Goal: Information Seeking & Learning: Learn about a topic

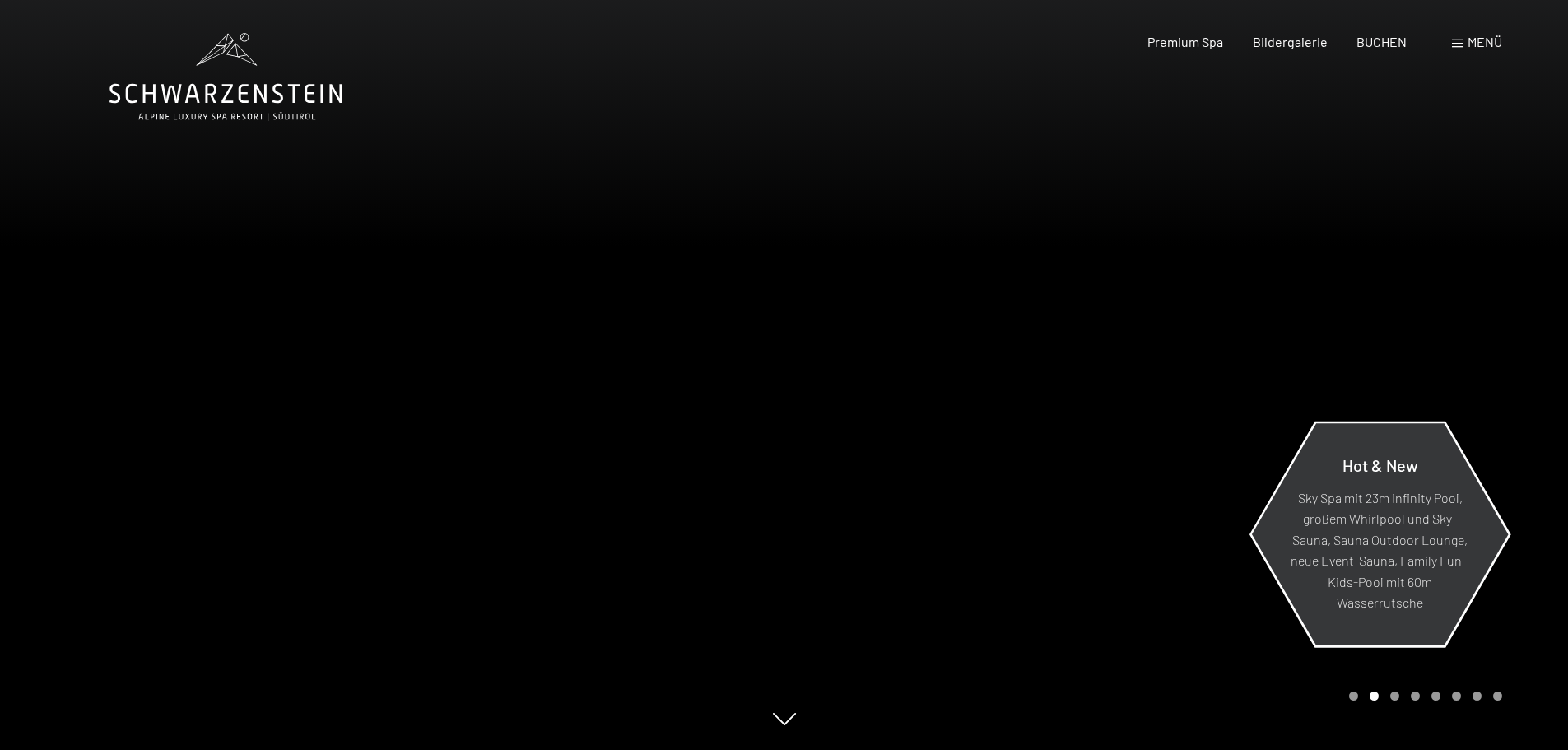
click at [1361, 579] on p "Sky Spa mit 23m Infinity Pool, großem Whirlpool und Sky-Sauna, Sauna Outdoor Lo…" at bounding box center [1379, 550] width 179 height 127
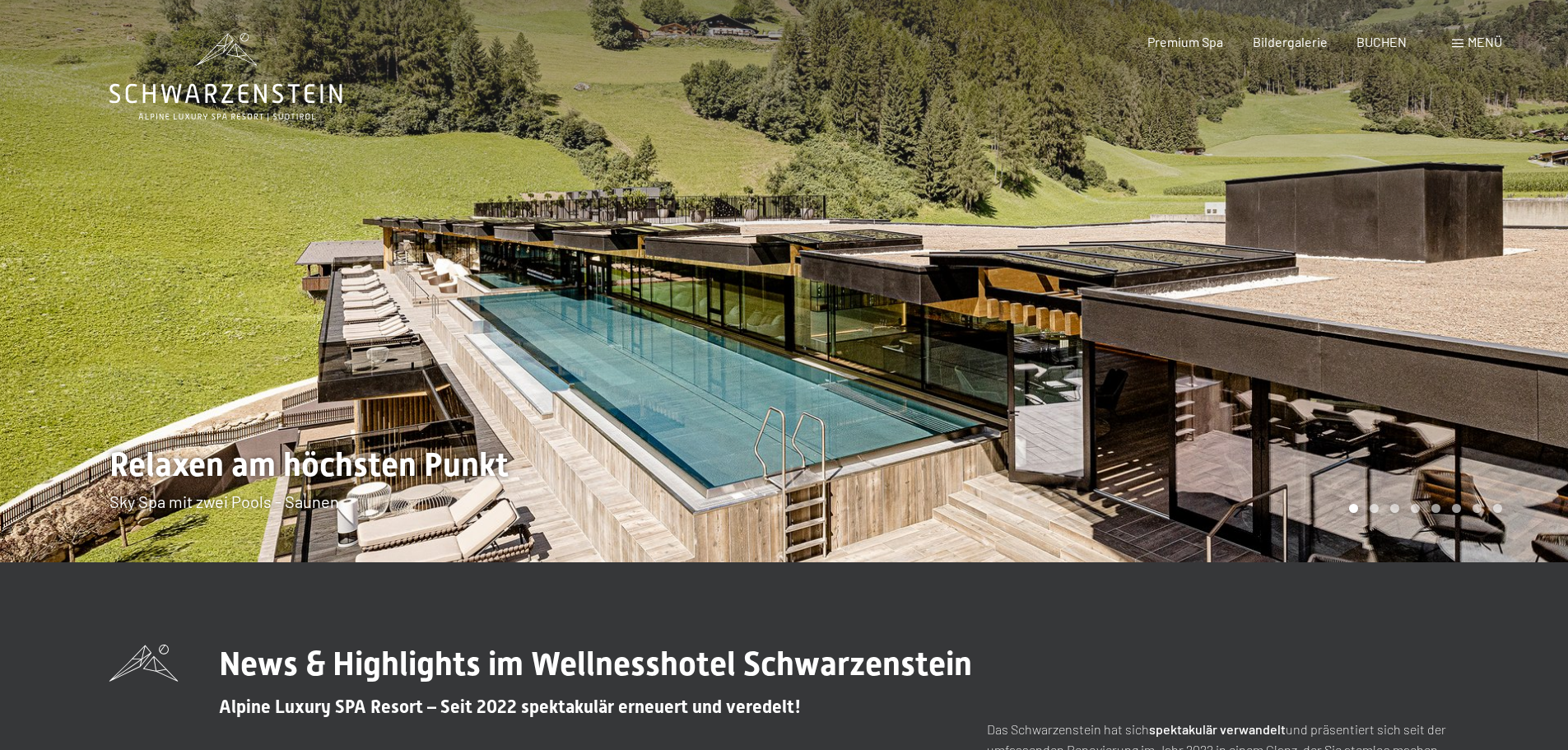
click at [1387, 517] on div at bounding box center [1176, 281] width 784 height 562
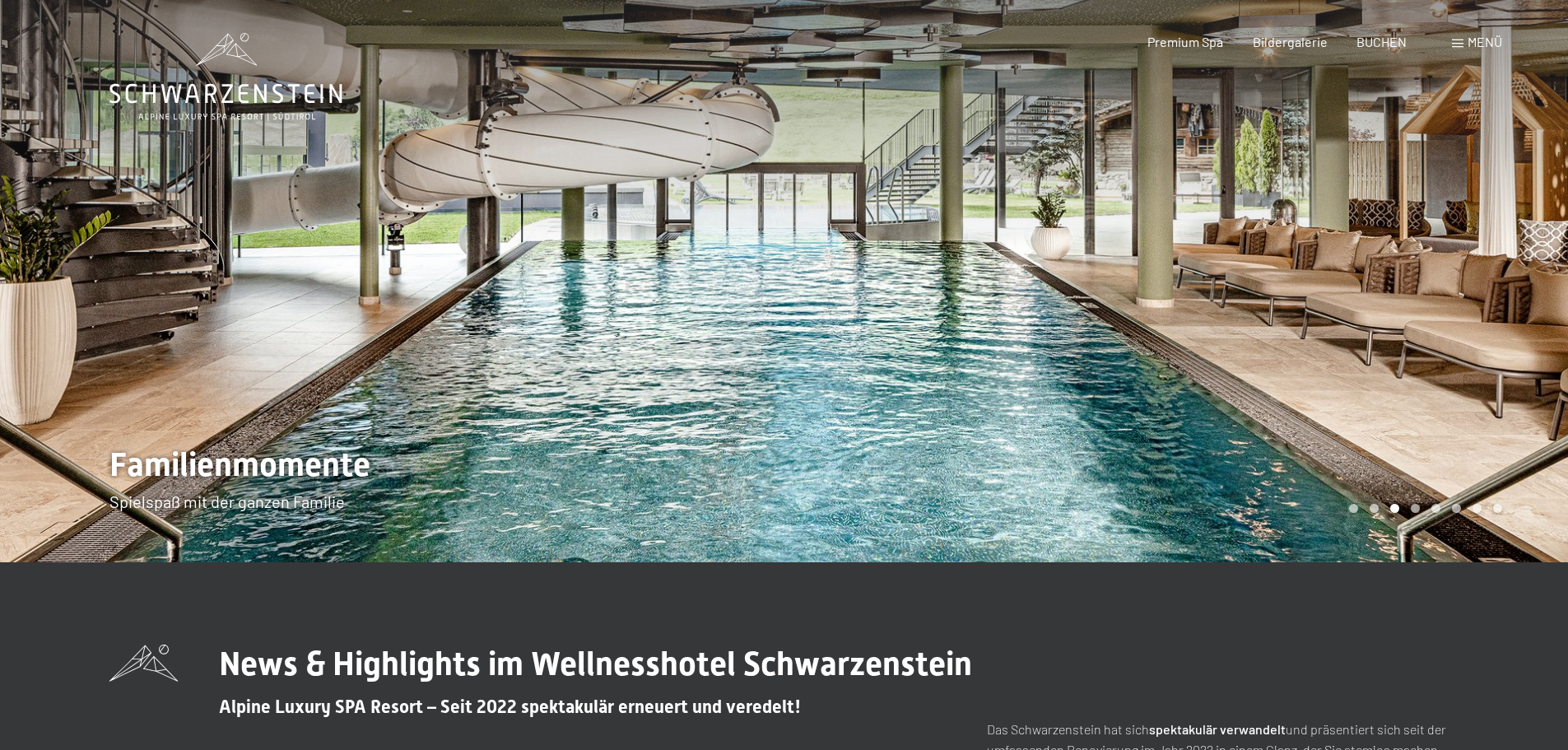
click at [1387, 517] on div at bounding box center [1176, 281] width 784 height 562
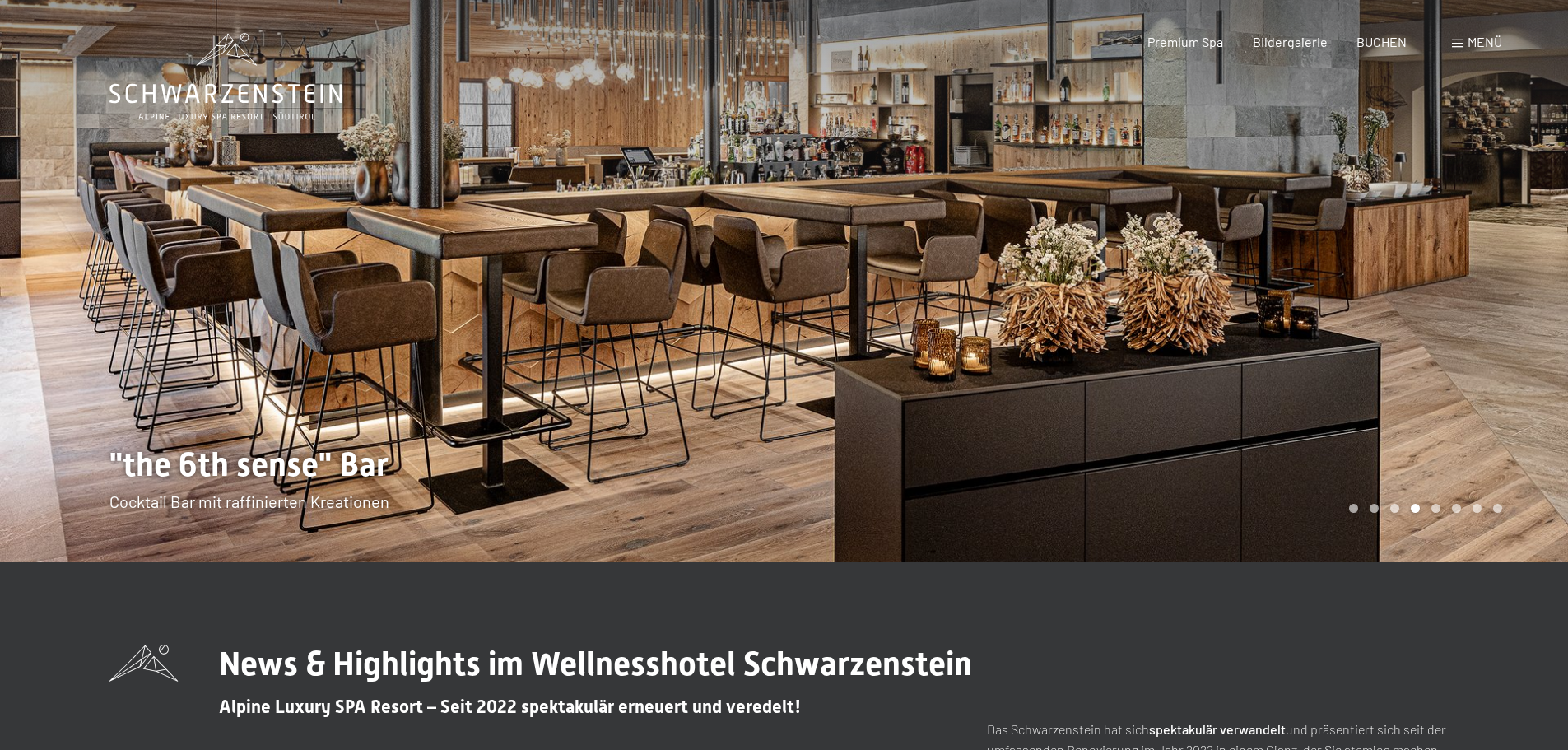
click at [1387, 517] on div at bounding box center [1176, 281] width 784 height 562
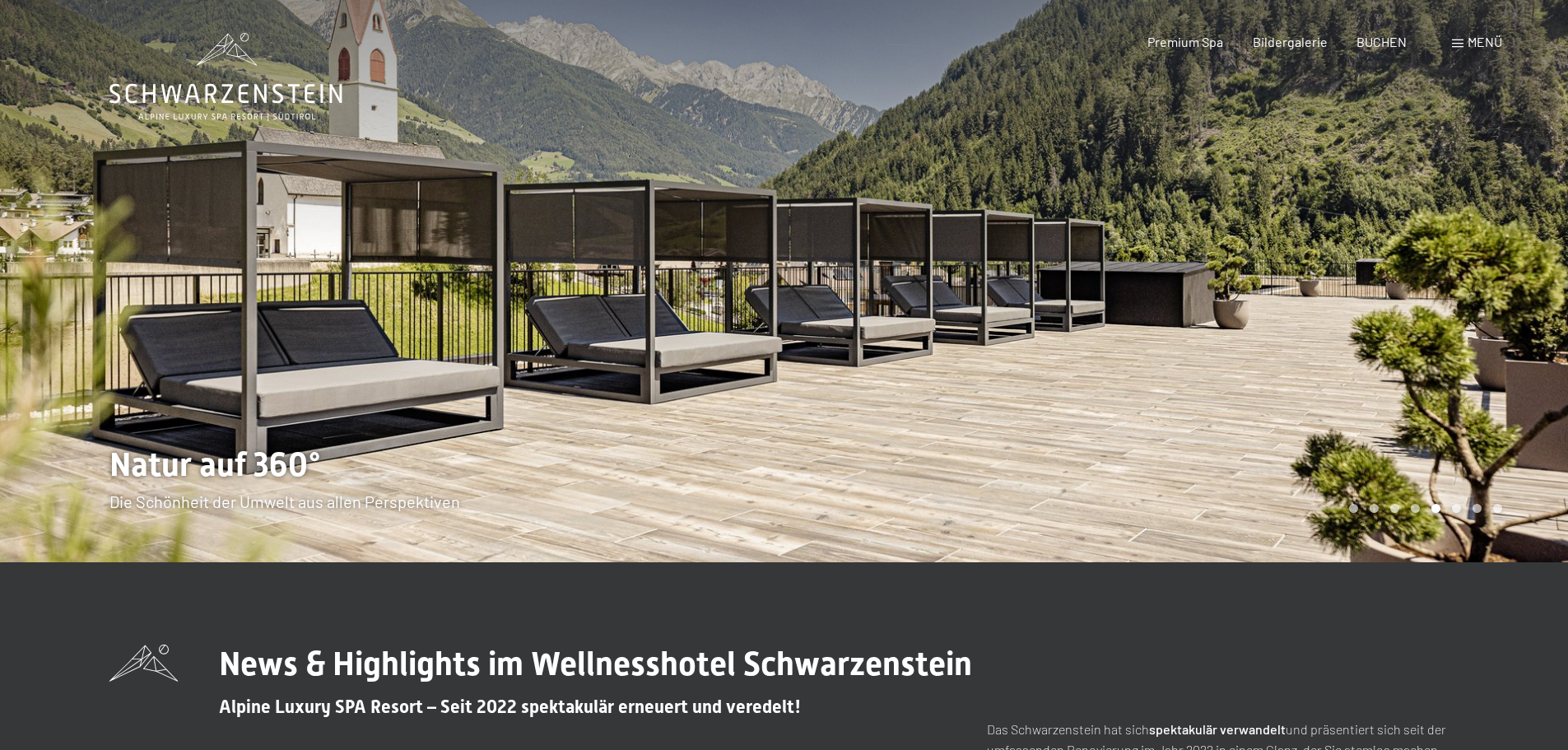
click at [1387, 516] on div at bounding box center [1176, 281] width 784 height 562
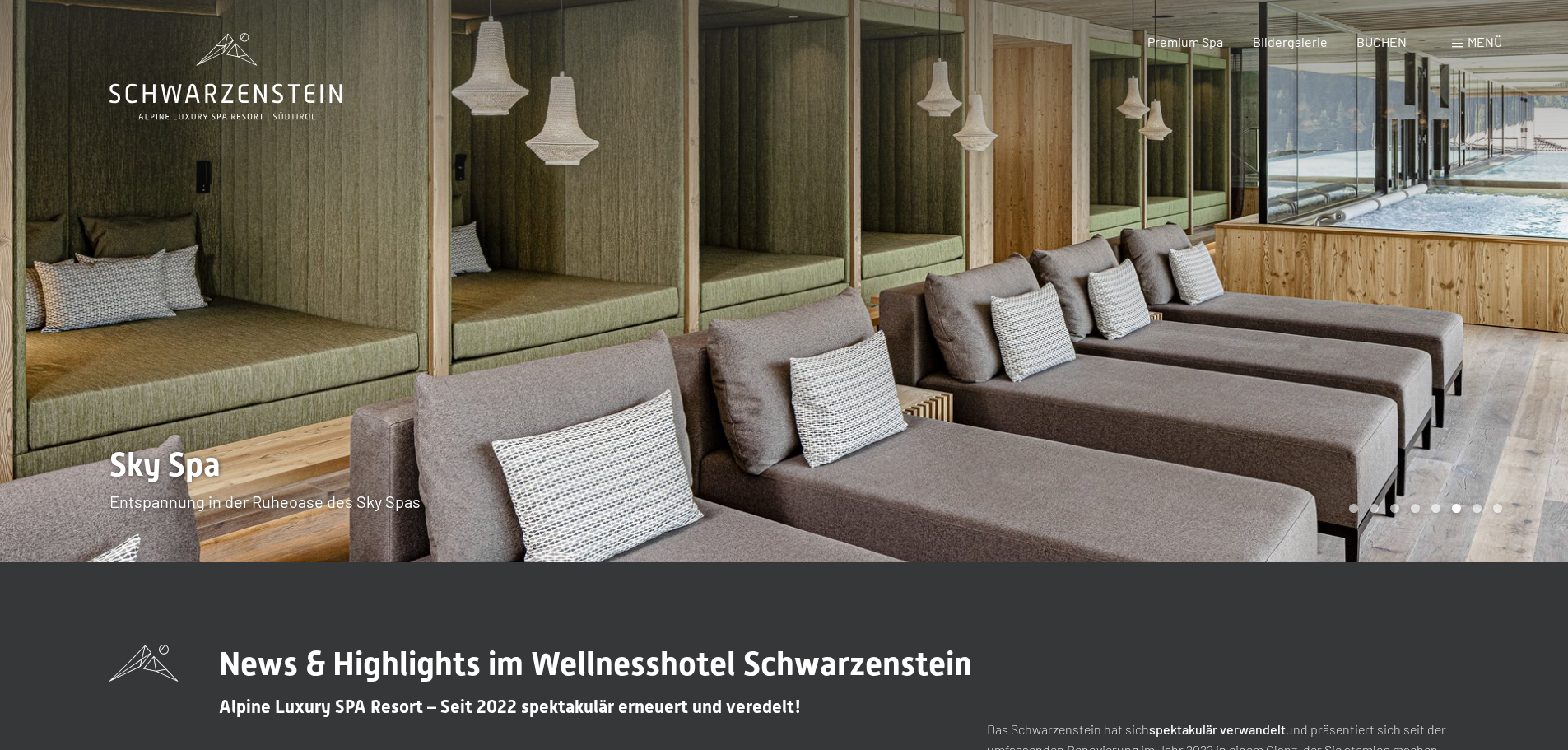
click at [1387, 516] on div at bounding box center [1176, 281] width 784 height 562
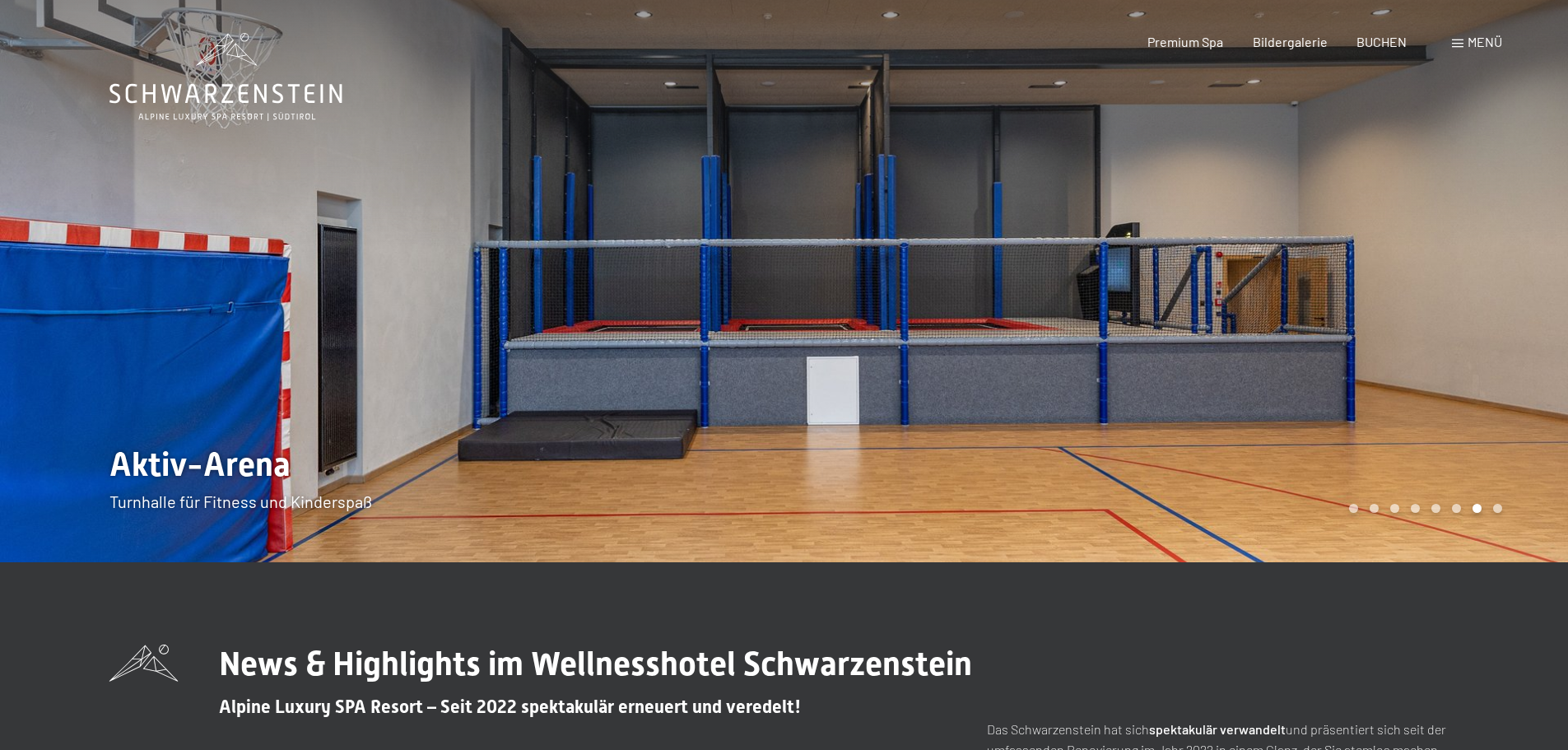
click at [1387, 516] on div at bounding box center [1176, 281] width 784 height 562
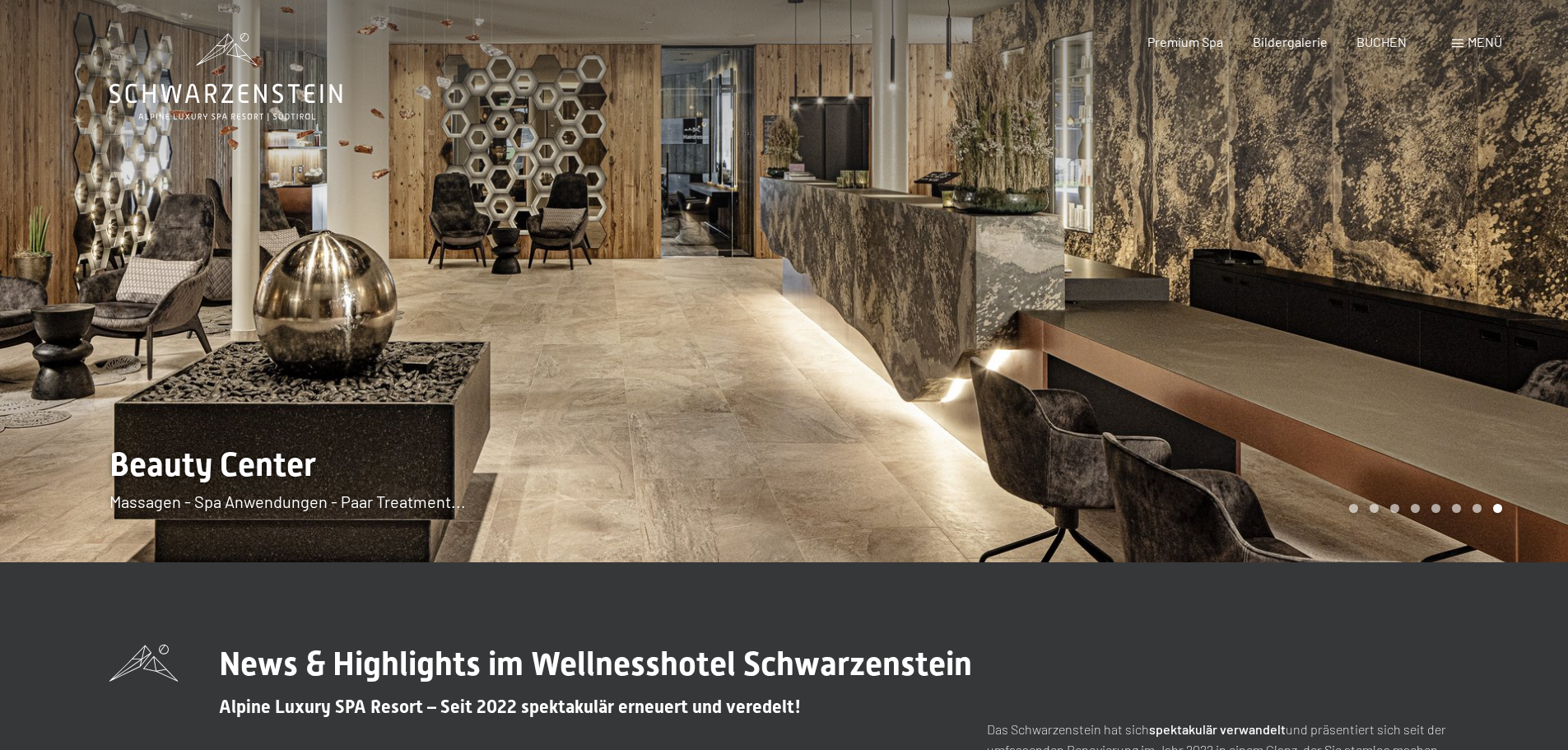
click at [1387, 516] on div at bounding box center [1176, 281] width 784 height 562
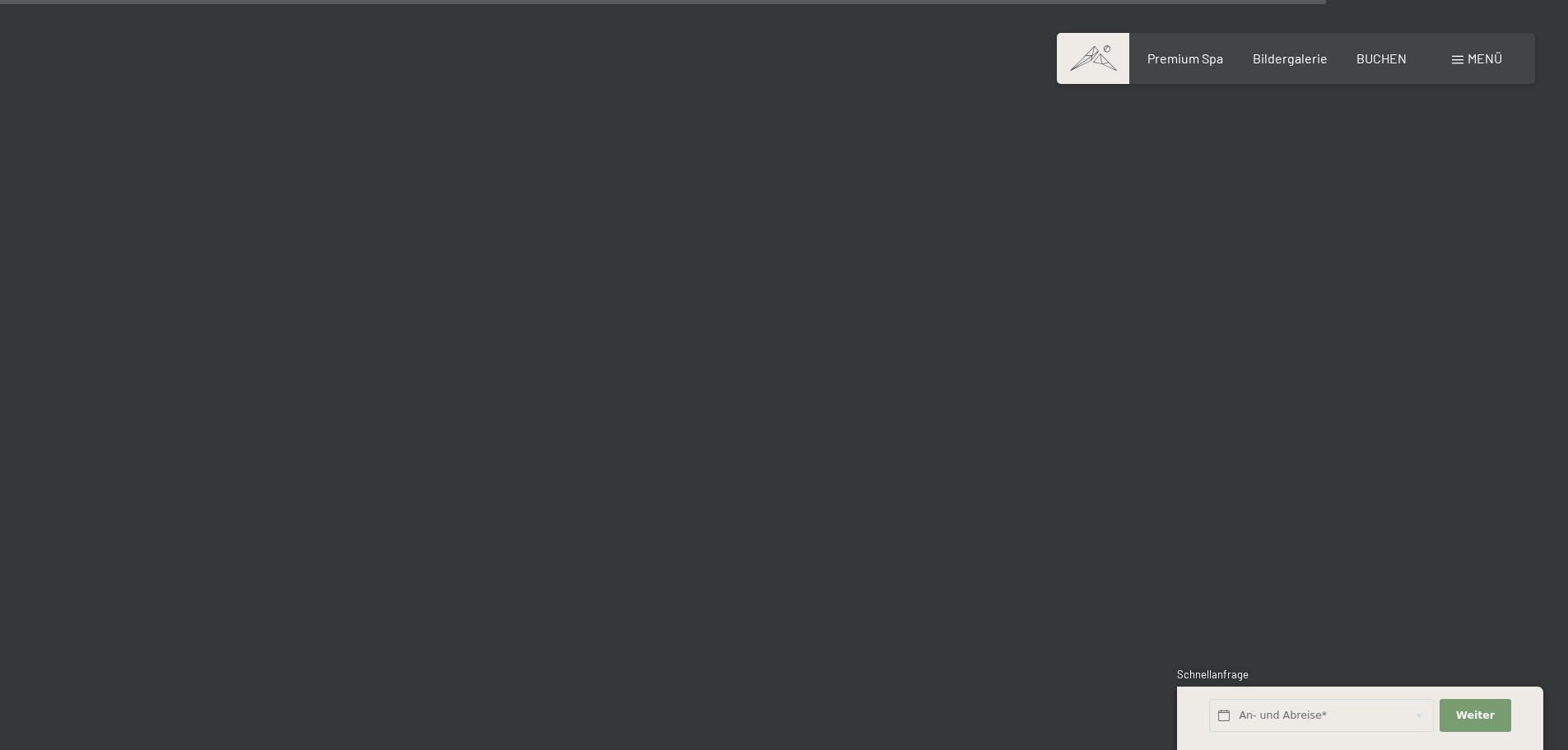
scroll to position [6175, 0]
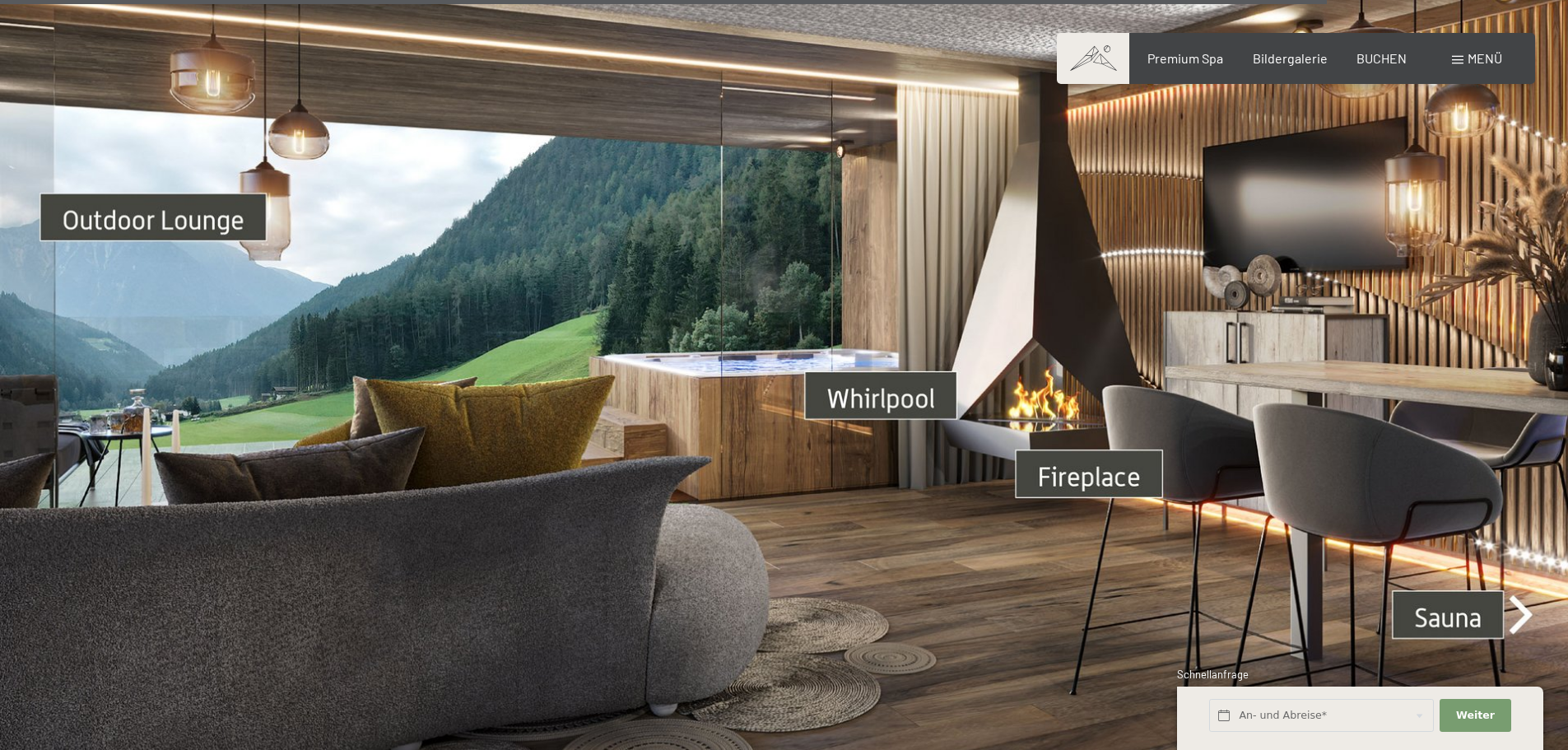
click at [1462, 578] on img at bounding box center [784, 371] width 1568 height 882
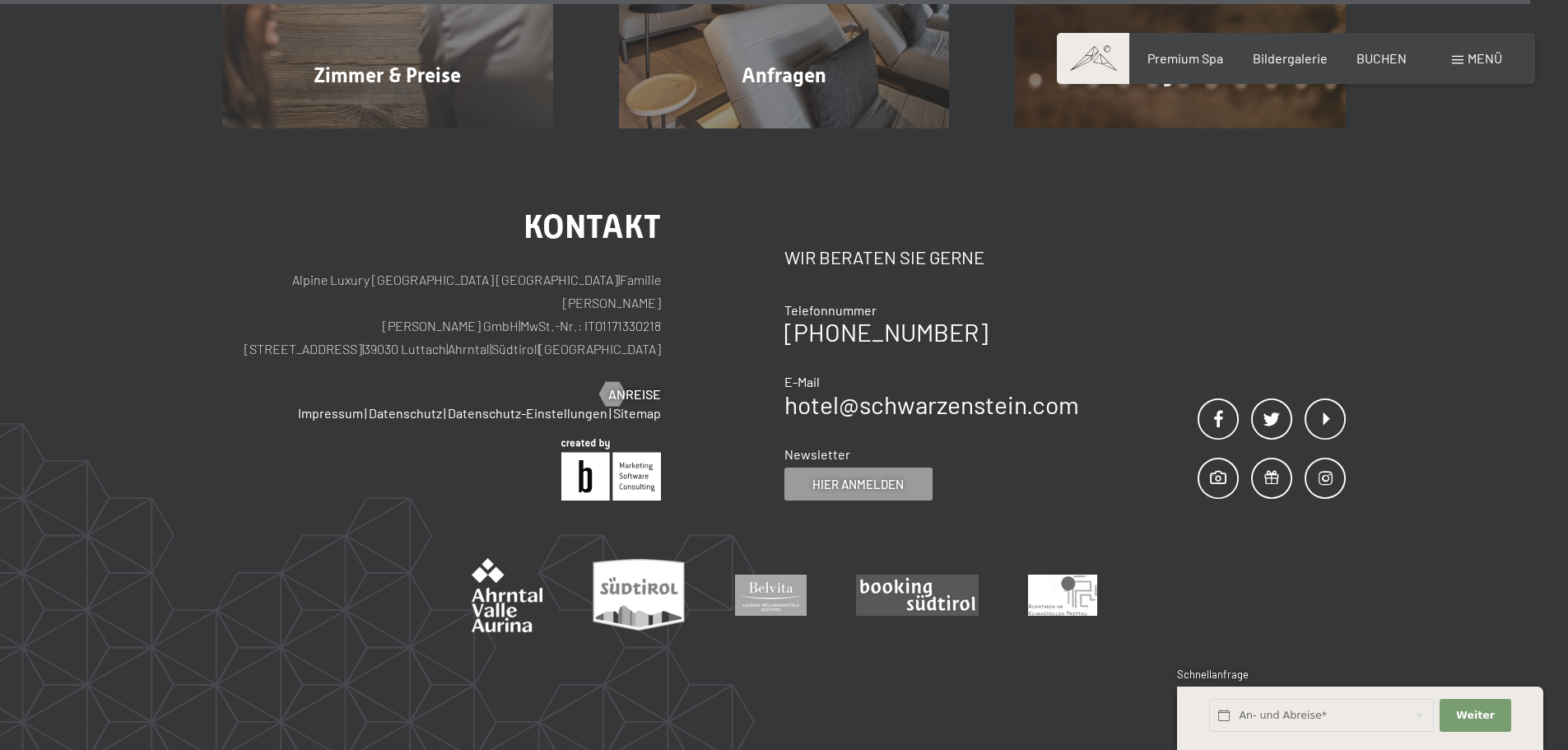
scroll to position [7371, 0]
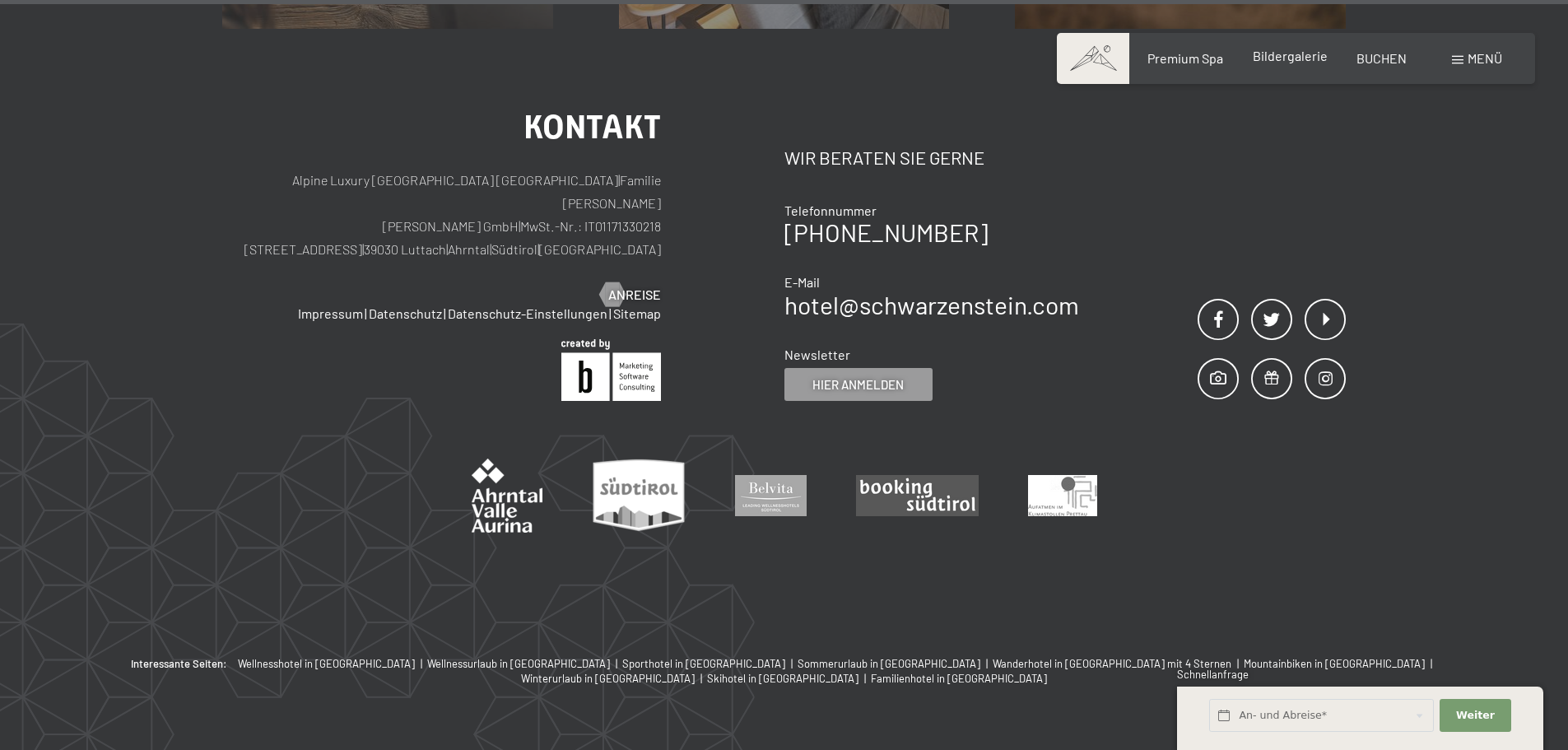
click at [1259, 62] on span "Bildergalerie" at bounding box center [1290, 55] width 75 height 15
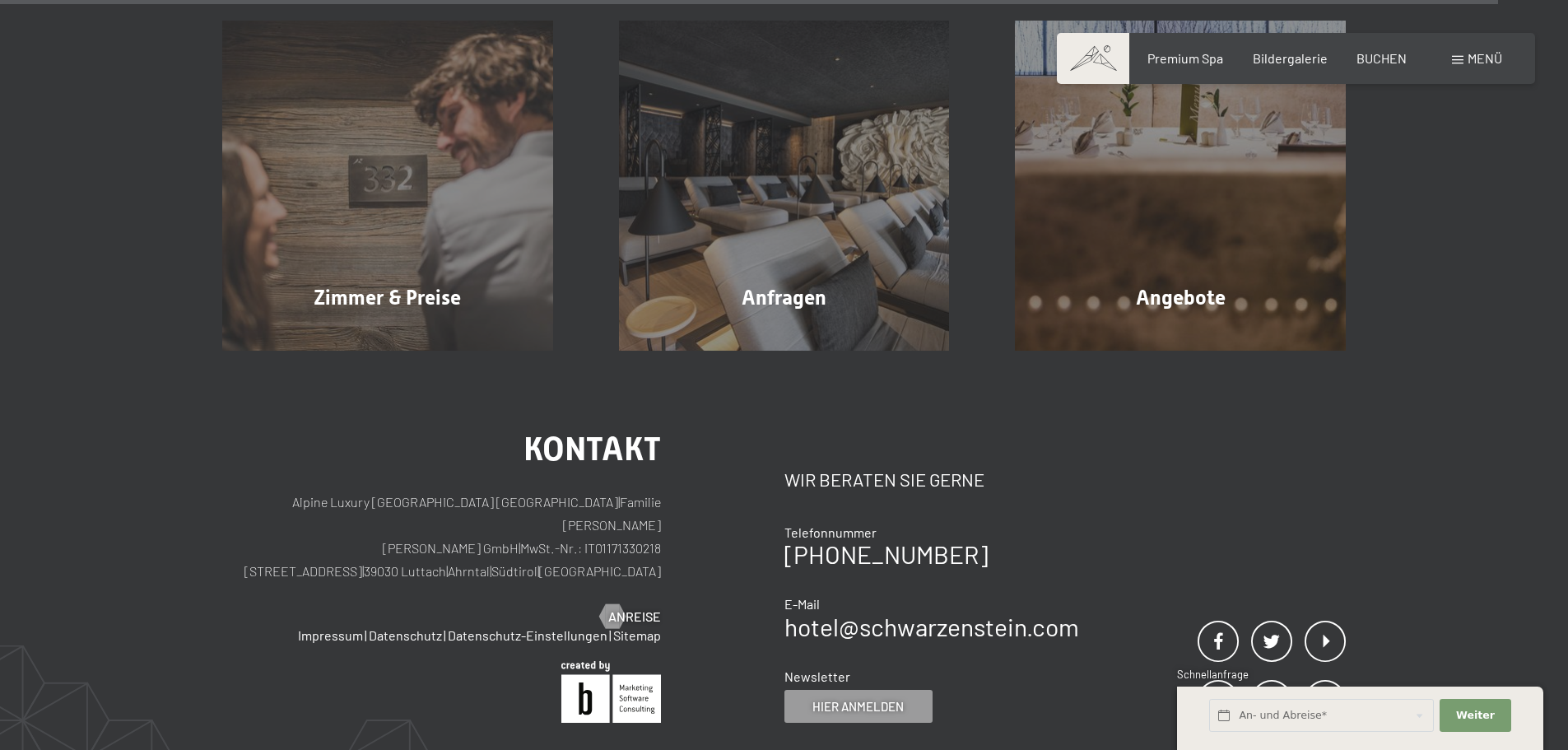
scroll to position [7042, 0]
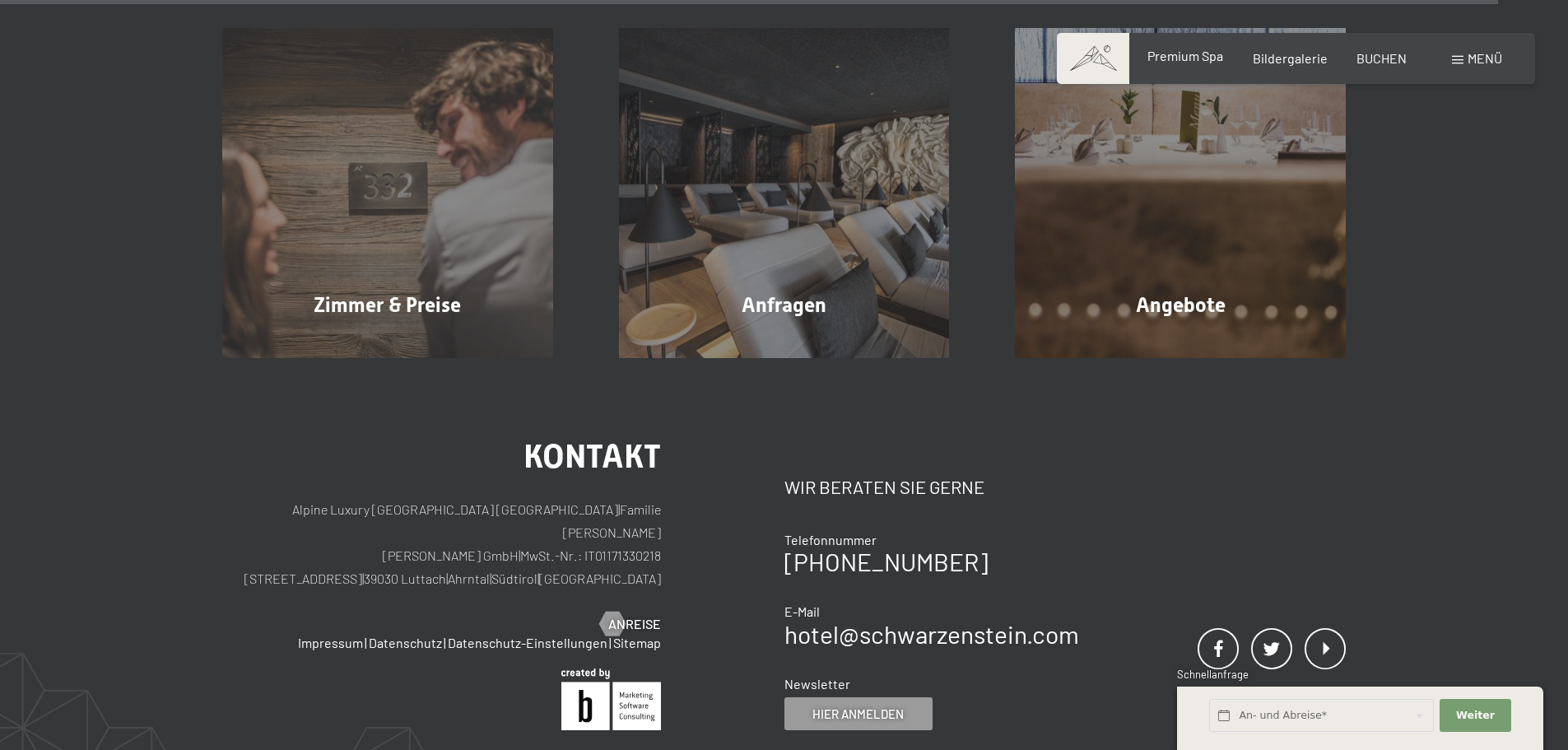
click at [1198, 49] on span "Premium Spa" at bounding box center [1184, 55] width 76 height 15
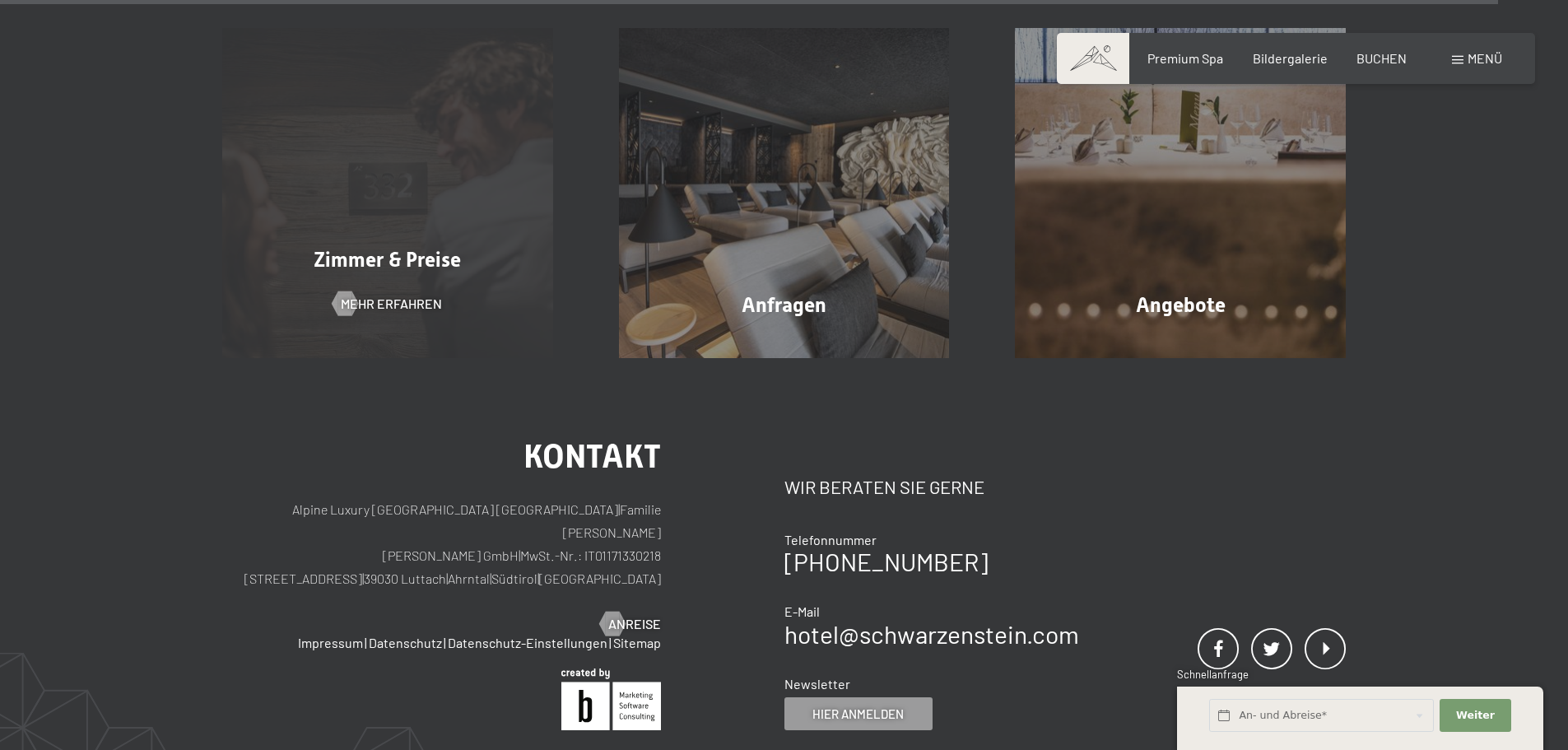
click at [373, 248] on span "Zimmer & Preise" at bounding box center [387, 260] width 148 height 24
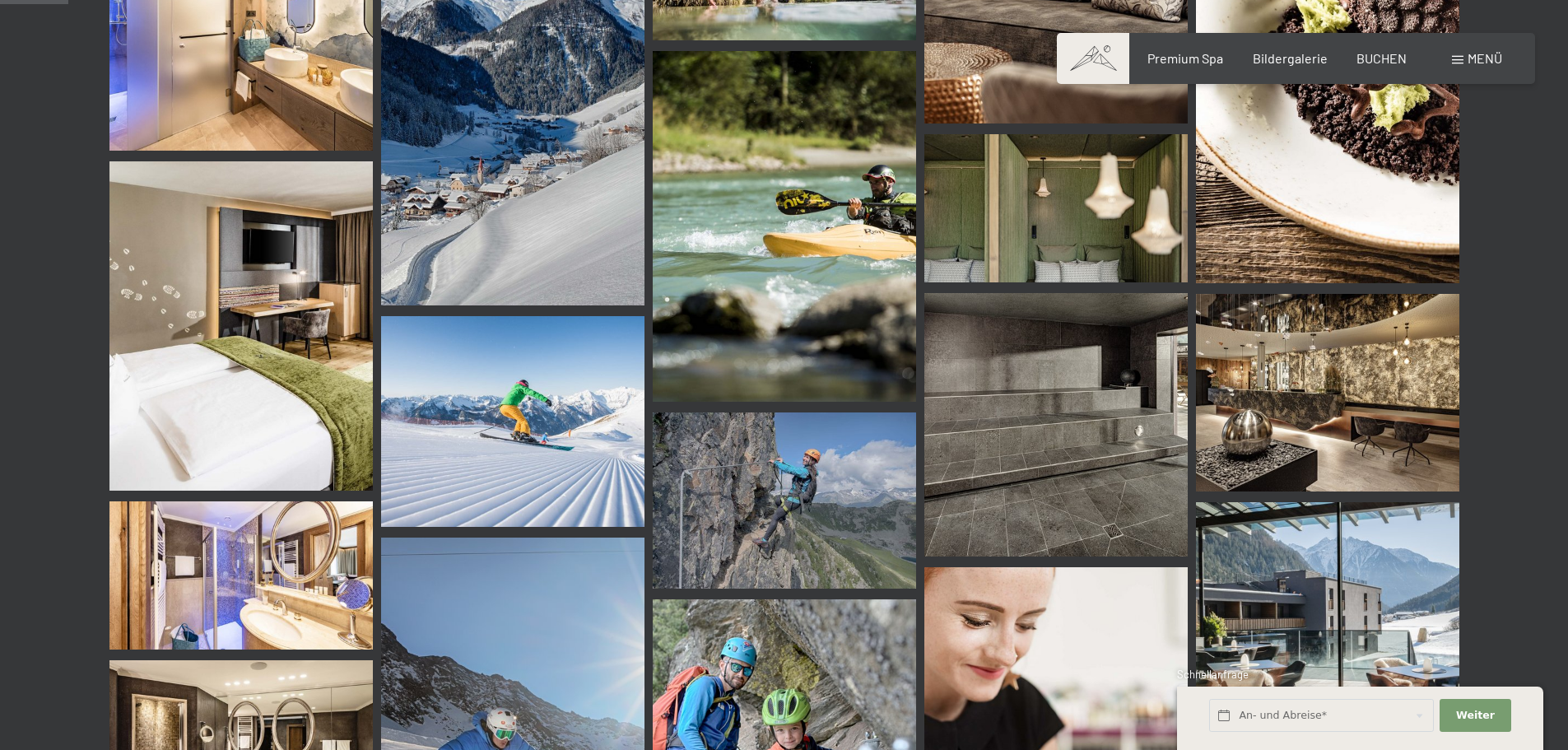
scroll to position [906, 0]
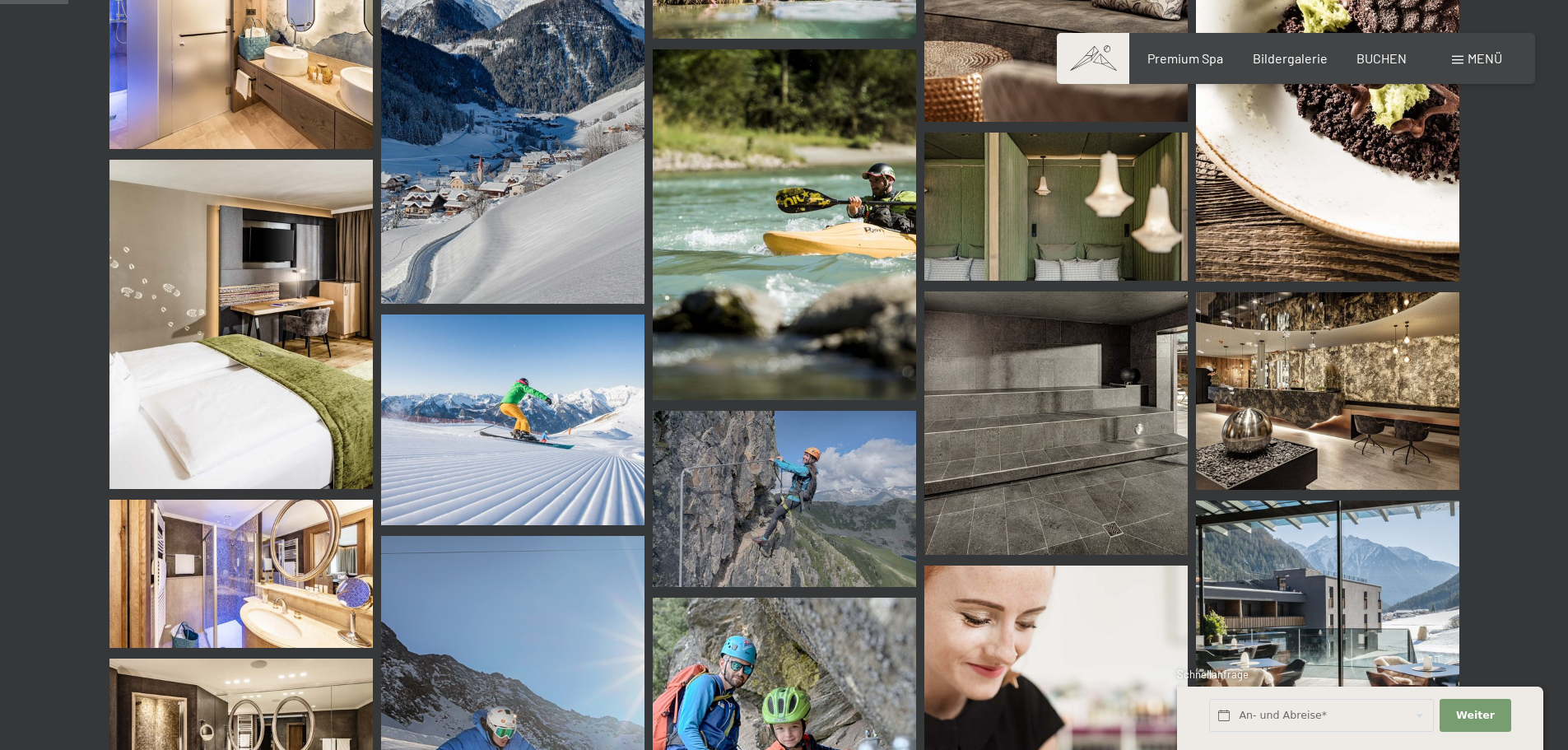
click at [794, 524] on img at bounding box center [784, 499] width 263 height 175
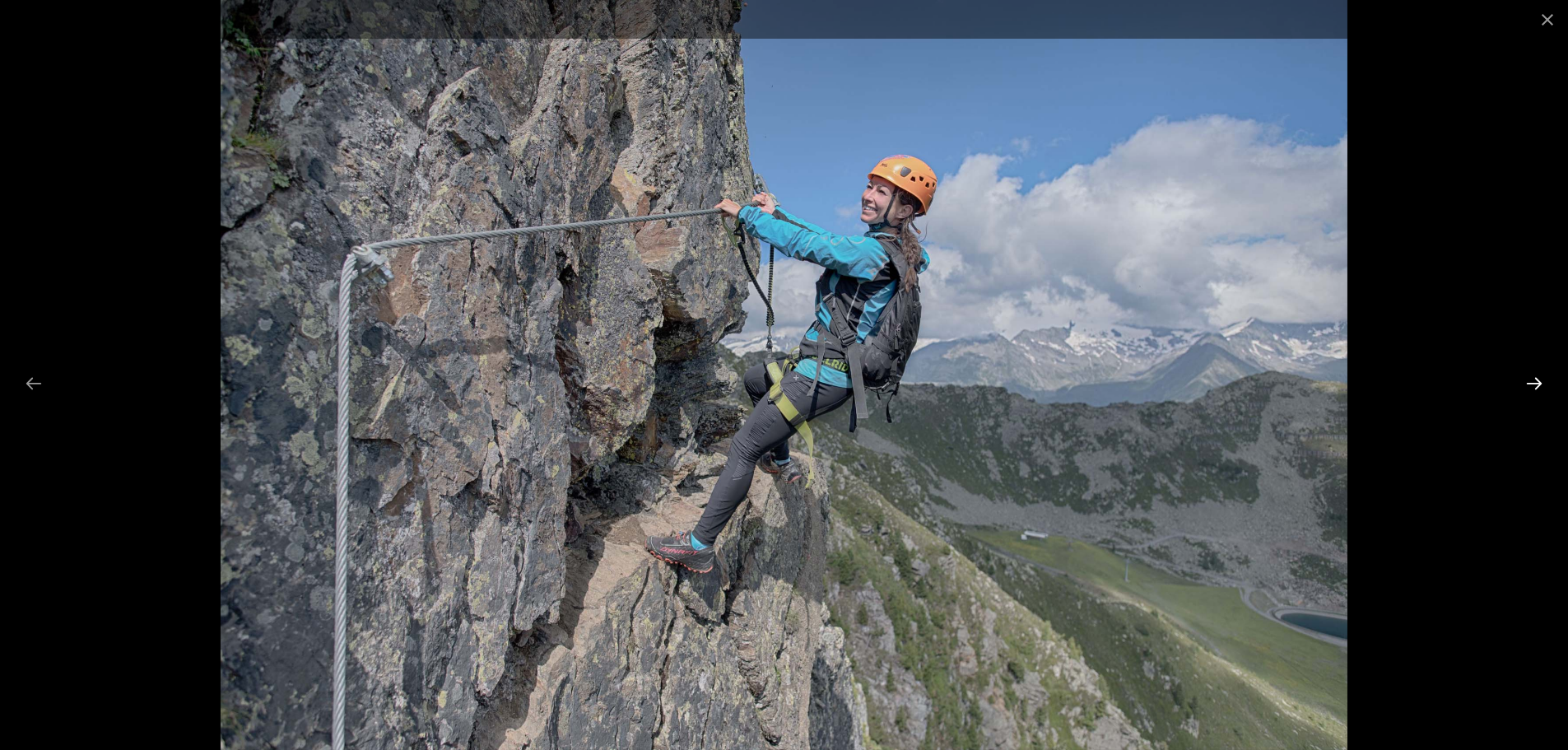
click at [1536, 377] on button "Next slide" at bounding box center [1533, 383] width 35 height 32
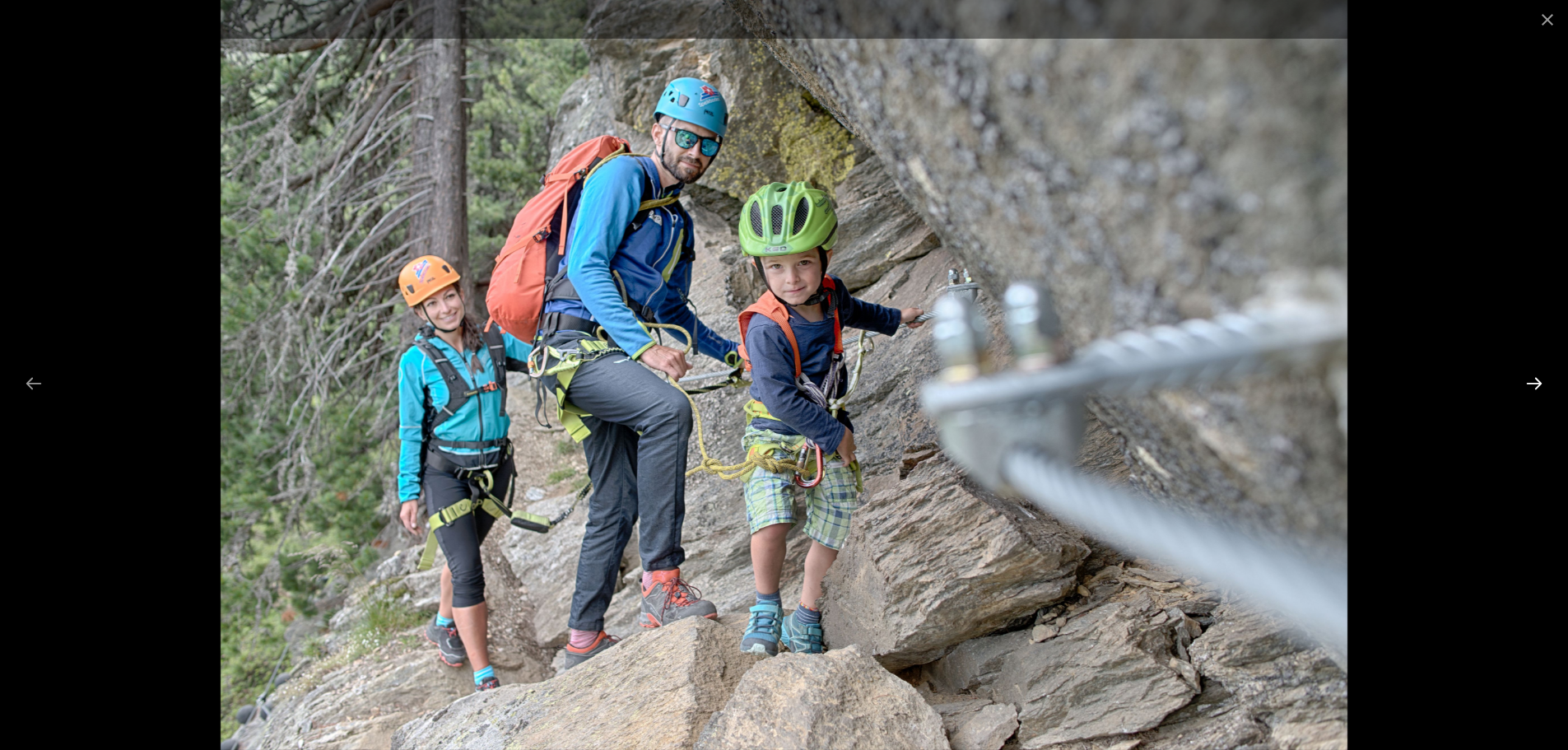
click at [1536, 377] on button "Next slide" at bounding box center [1533, 383] width 35 height 32
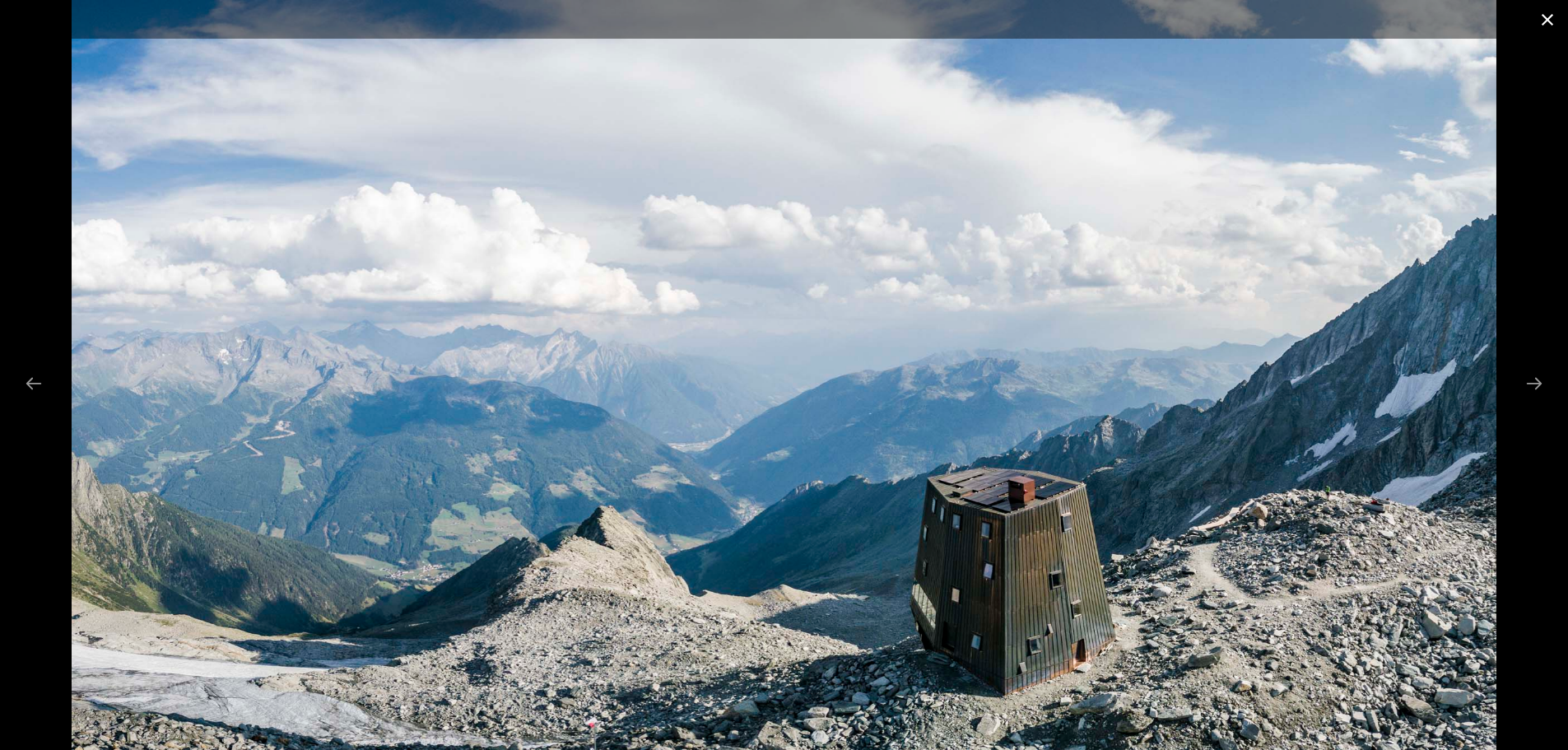
click at [1558, 25] on button "Close gallery" at bounding box center [1547, 19] width 41 height 38
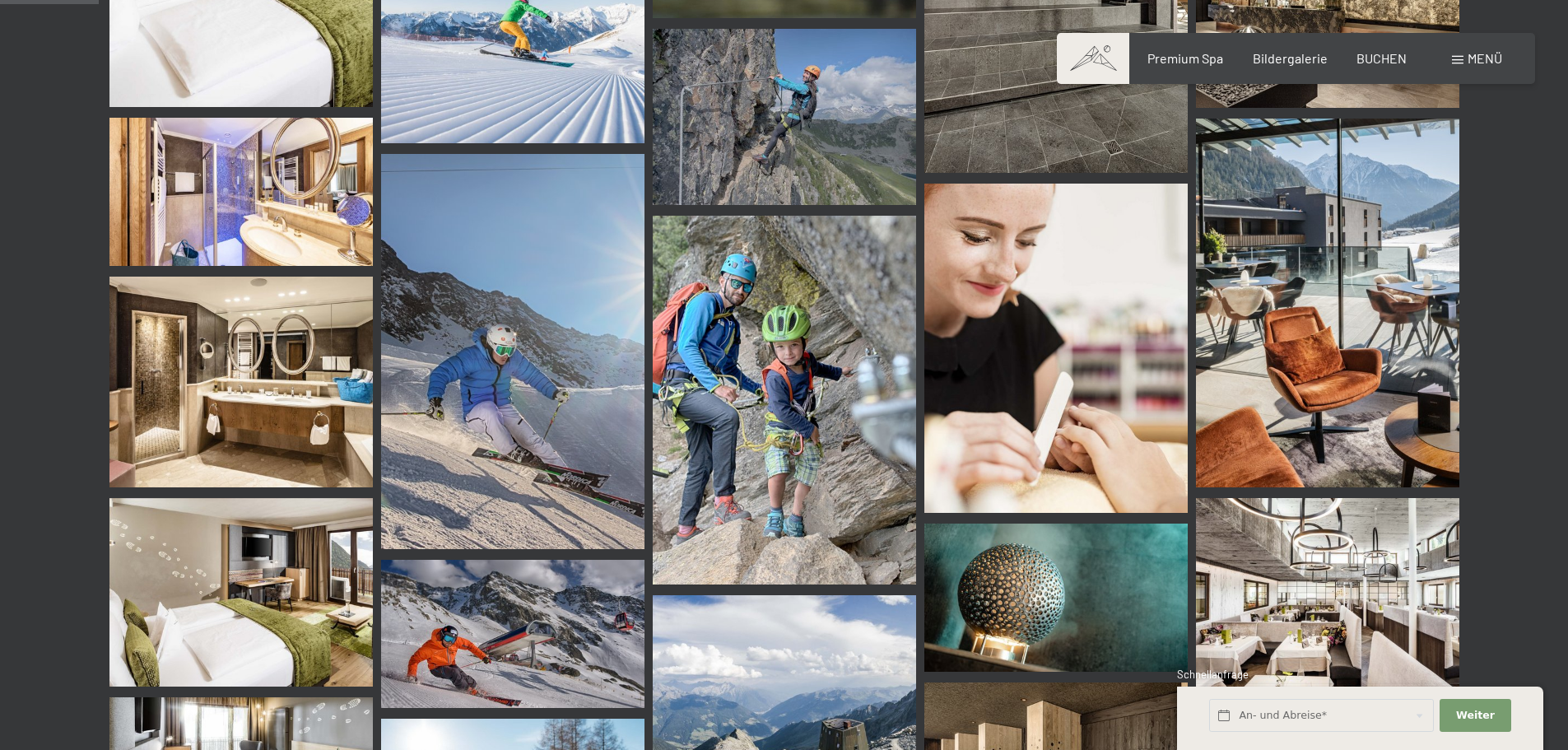
scroll to position [1317, 0]
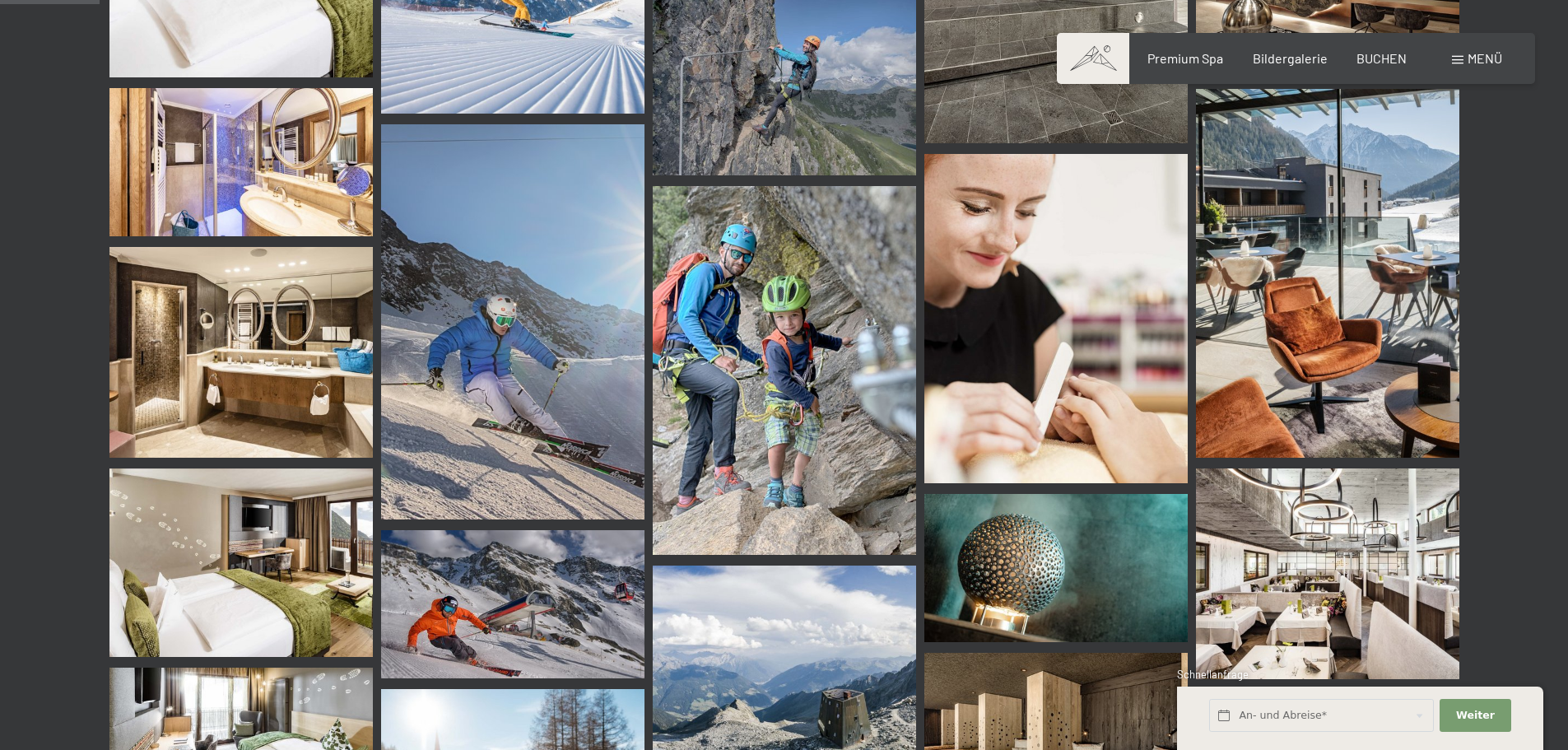
click at [473, 427] on img at bounding box center [513, 322] width 263 height 396
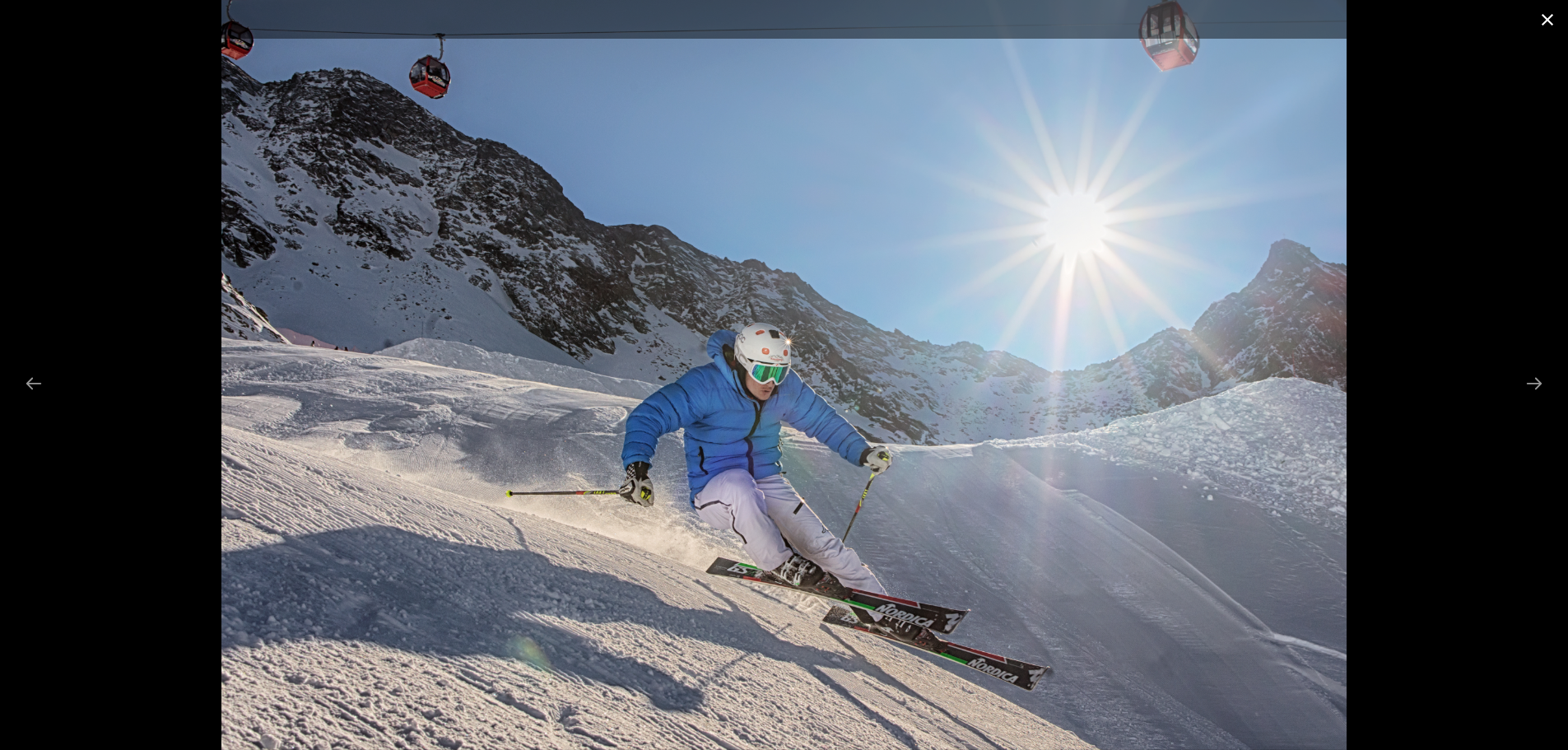
click at [1549, 16] on button "Close gallery" at bounding box center [1547, 19] width 41 height 38
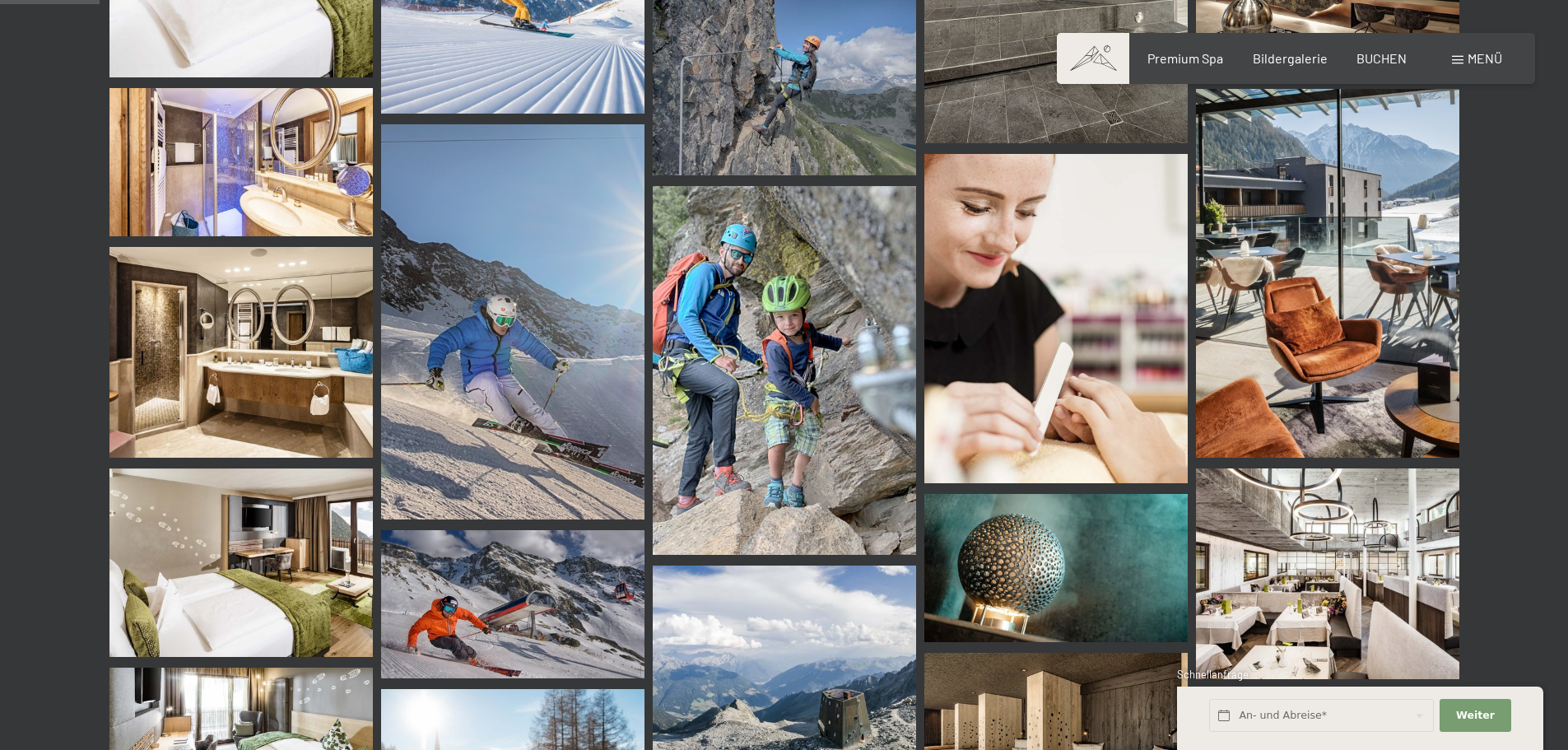
click at [523, 566] on img at bounding box center [513, 604] width 263 height 149
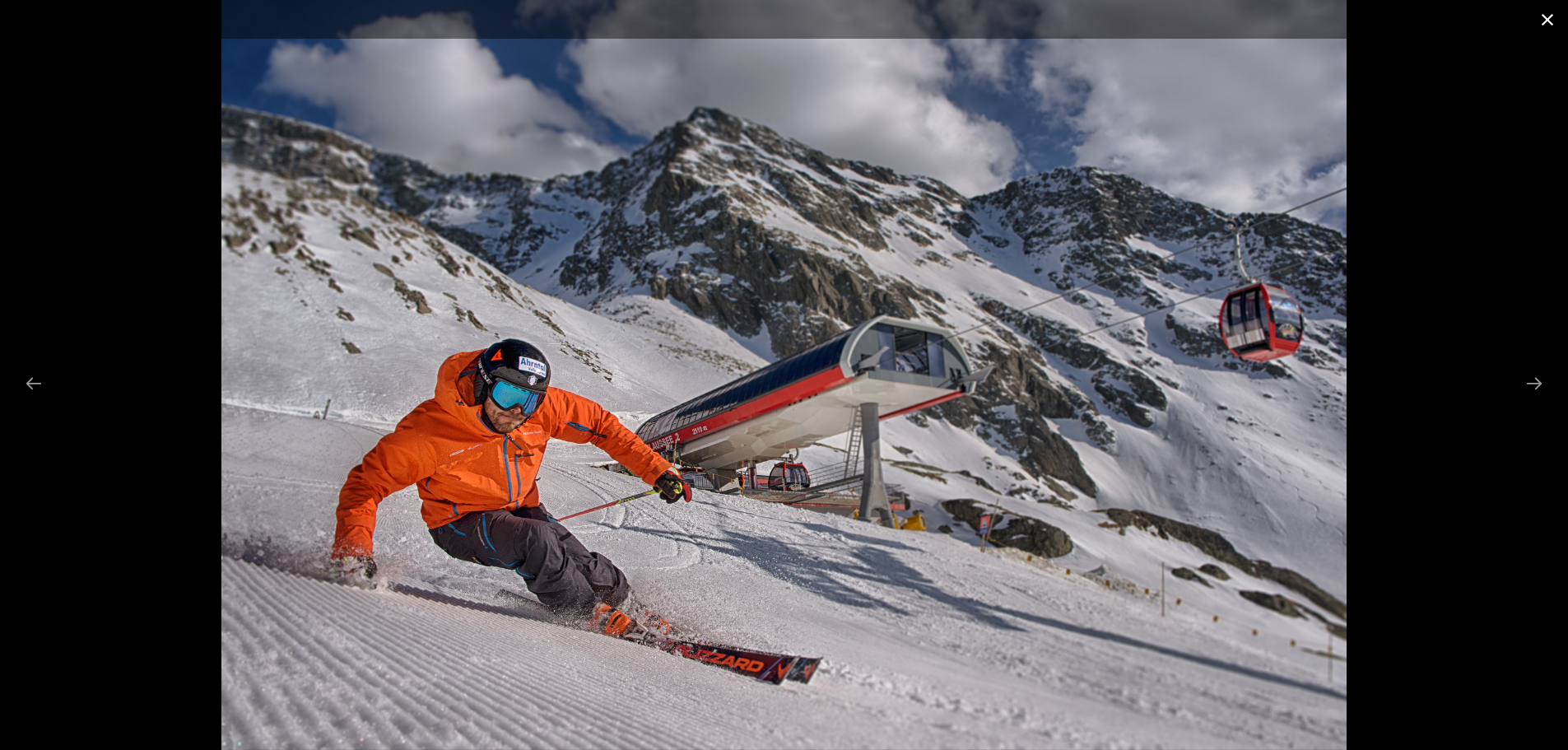
click at [1549, 19] on button "Close gallery" at bounding box center [1547, 19] width 41 height 38
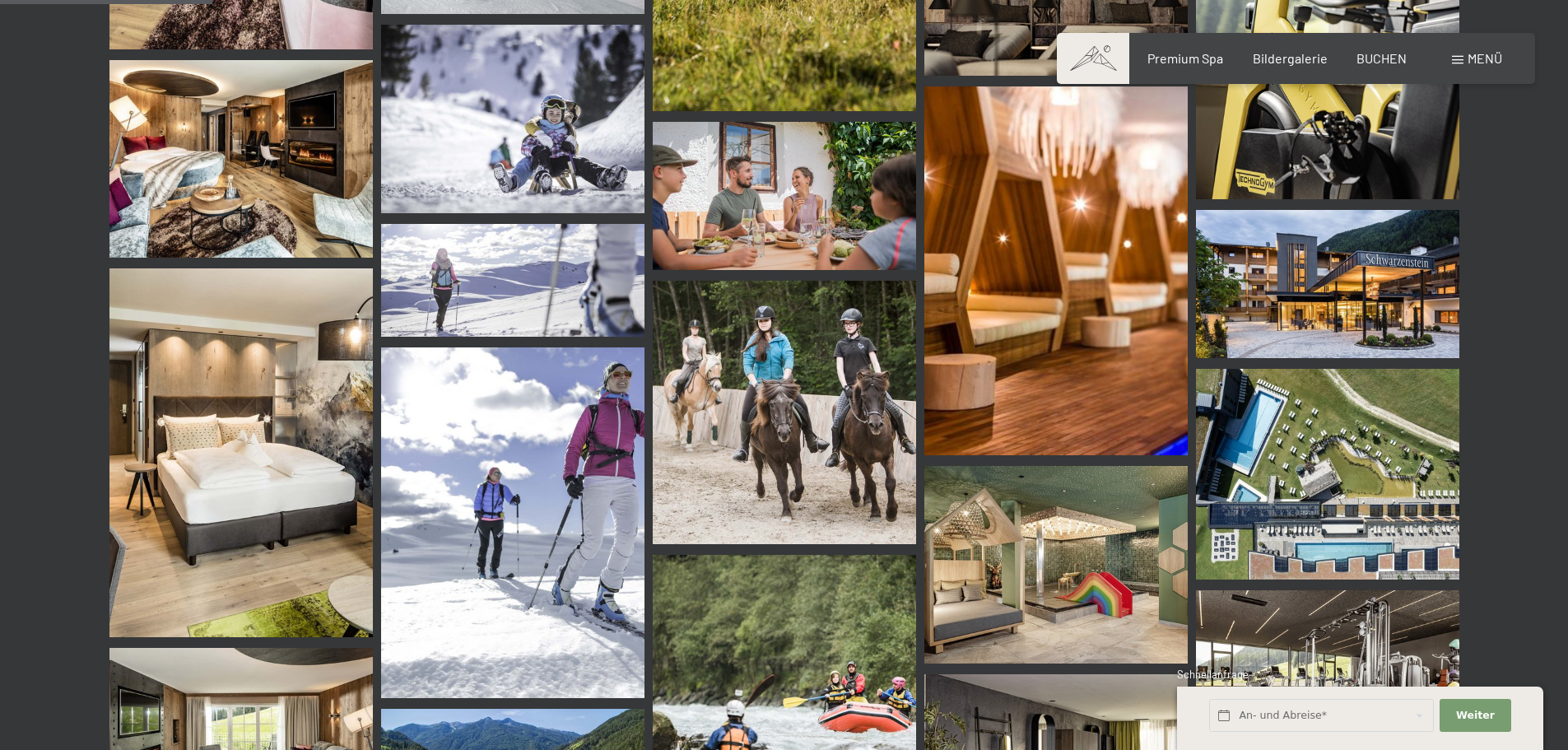
scroll to position [3047, 0]
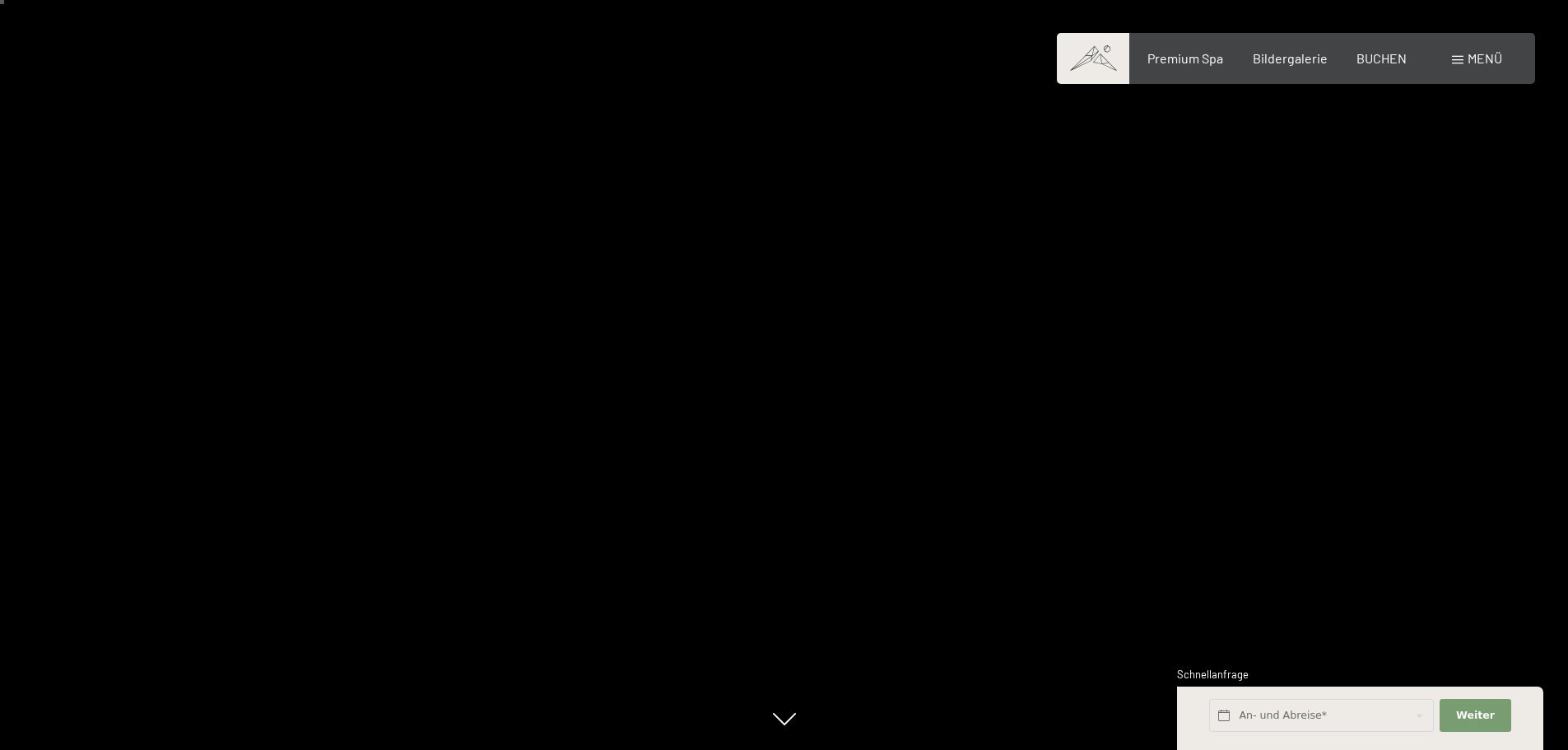
scroll to position [165, 0]
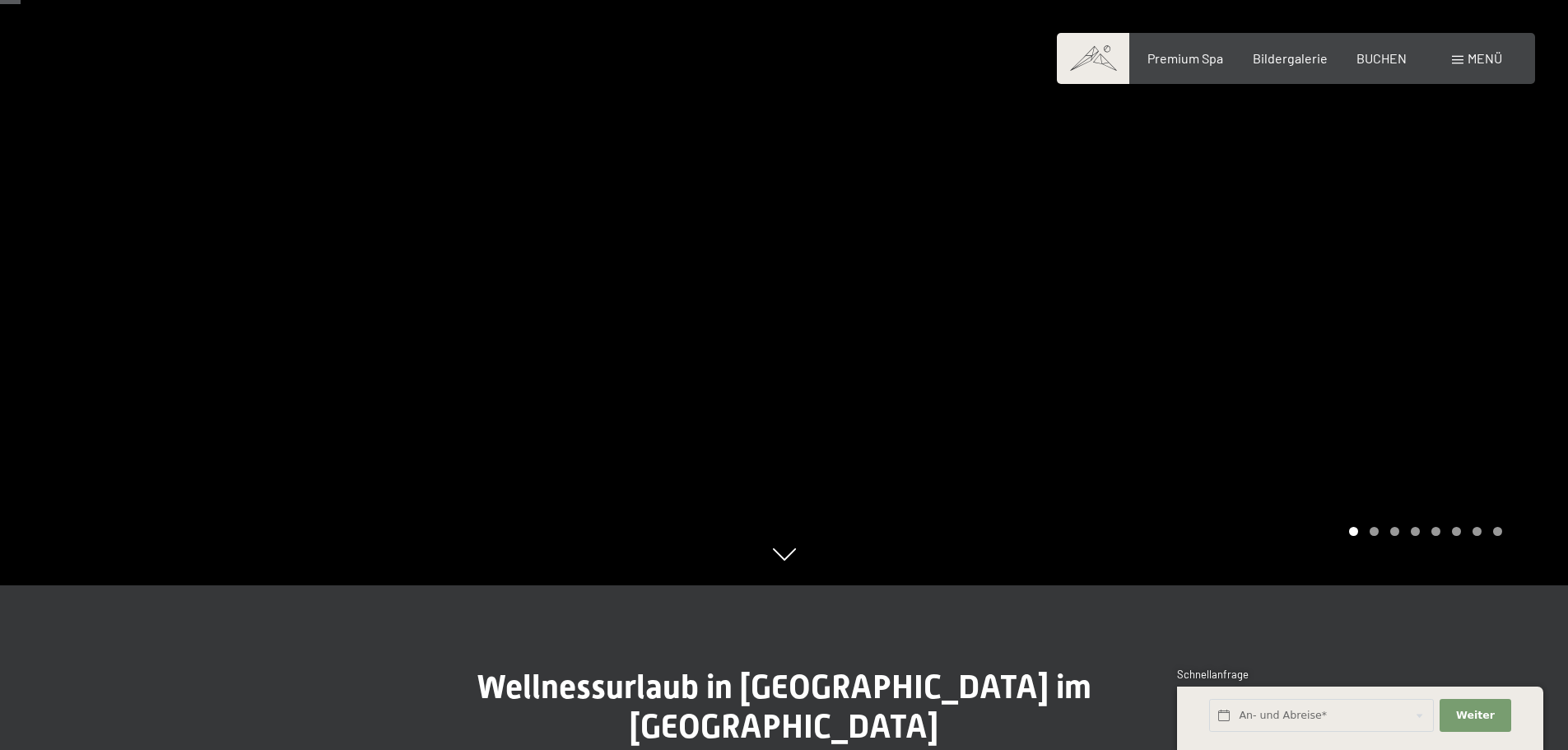
click at [1395, 459] on div at bounding box center [1176, 210] width 784 height 750
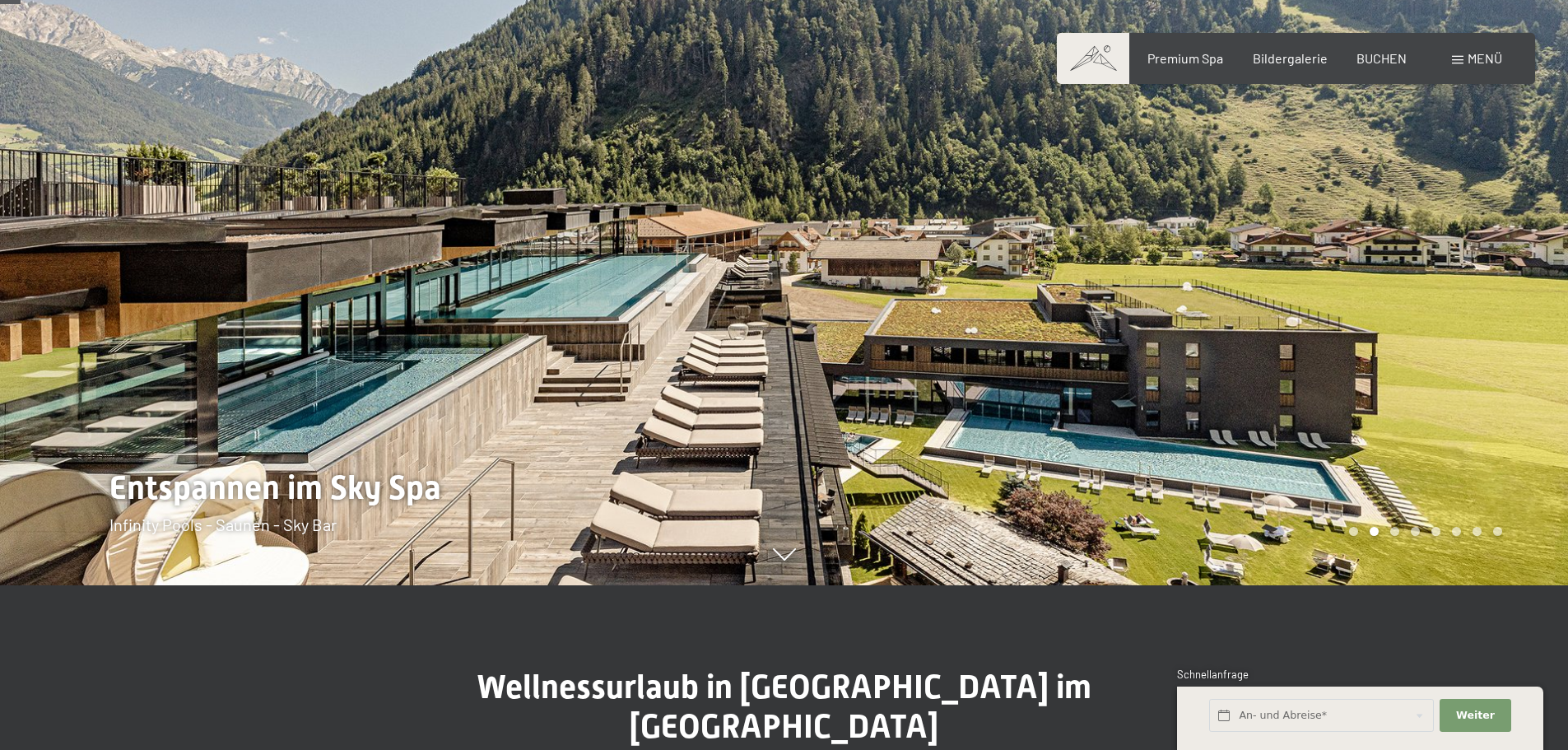
click at [1395, 459] on div at bounding box center [1176, 210] width 784 height 750
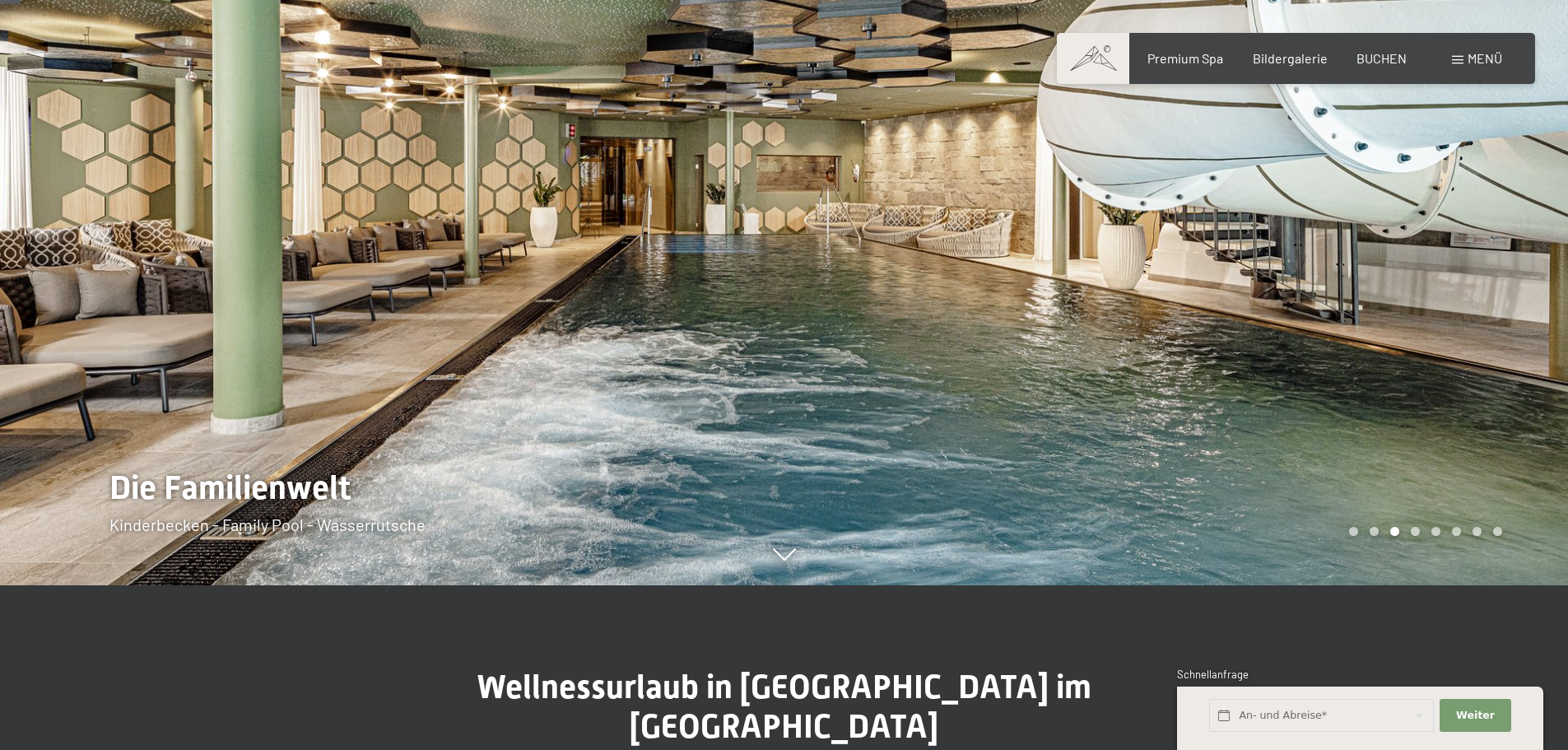
click at [1395, 459] on div at bounding box center [1176, 210] width 784 height 750
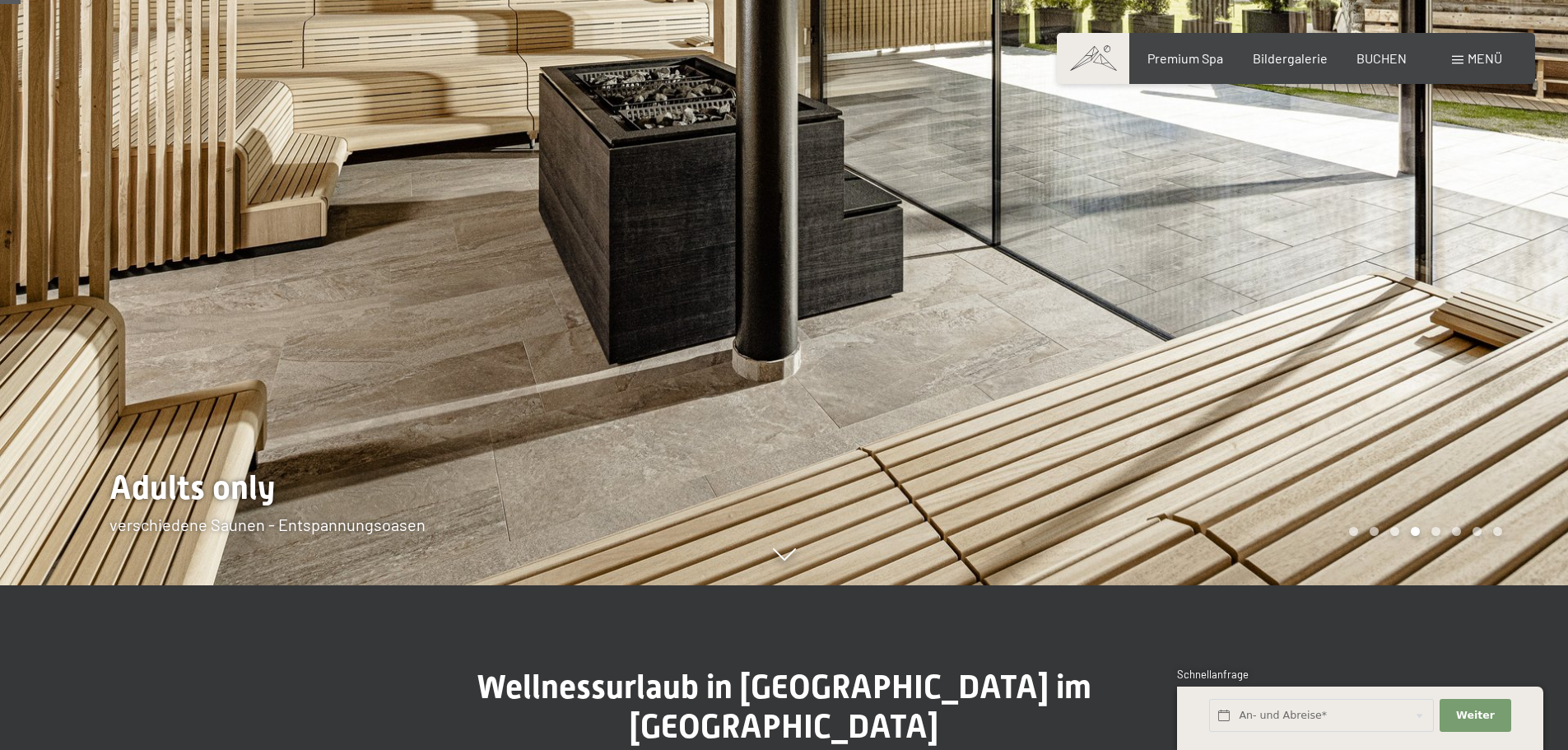
click at [1395, 459] on div at bounding box center [1176, 210] width 784 height 750
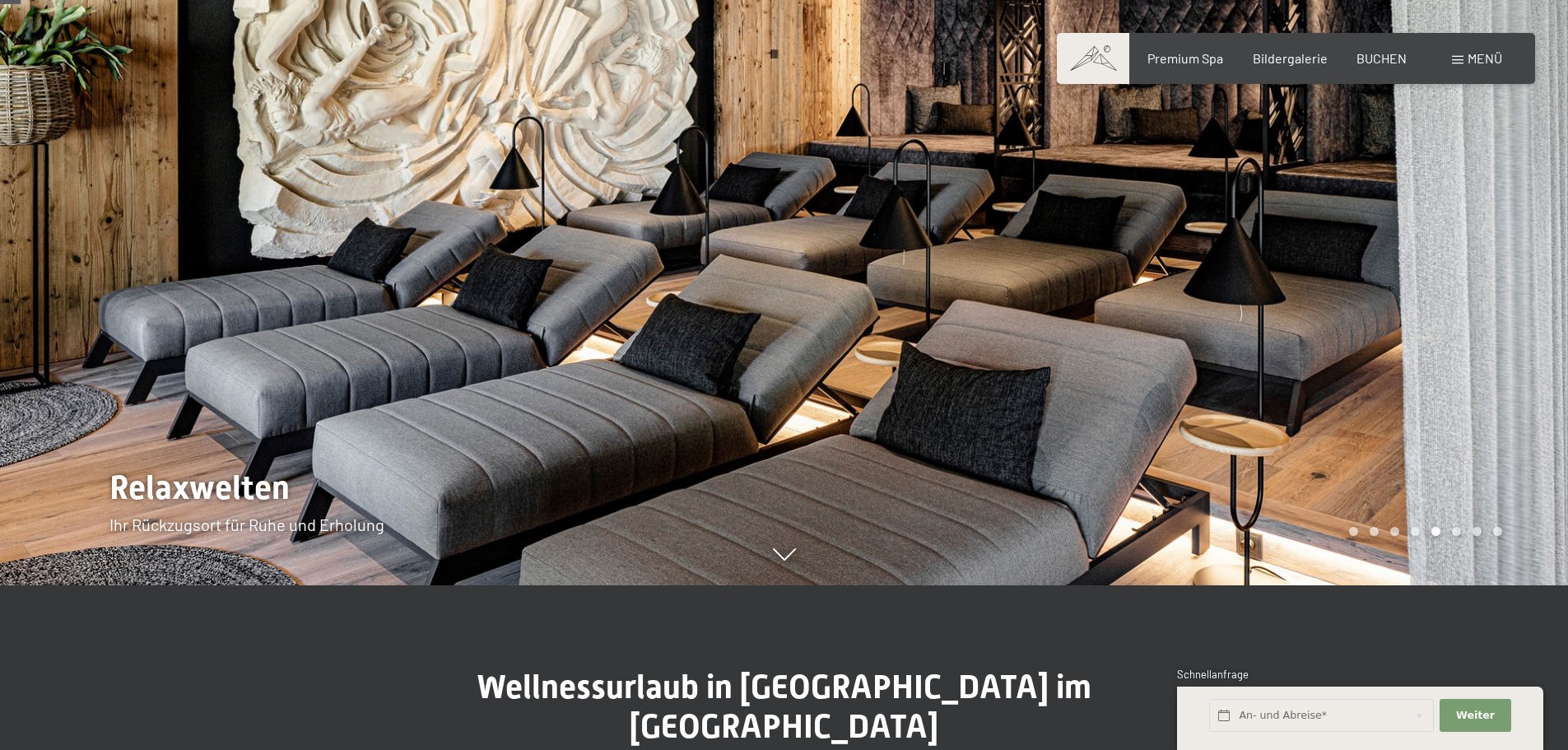
click at [1395, 459] on div at bounding box center [1176, 210] width 784 height 750
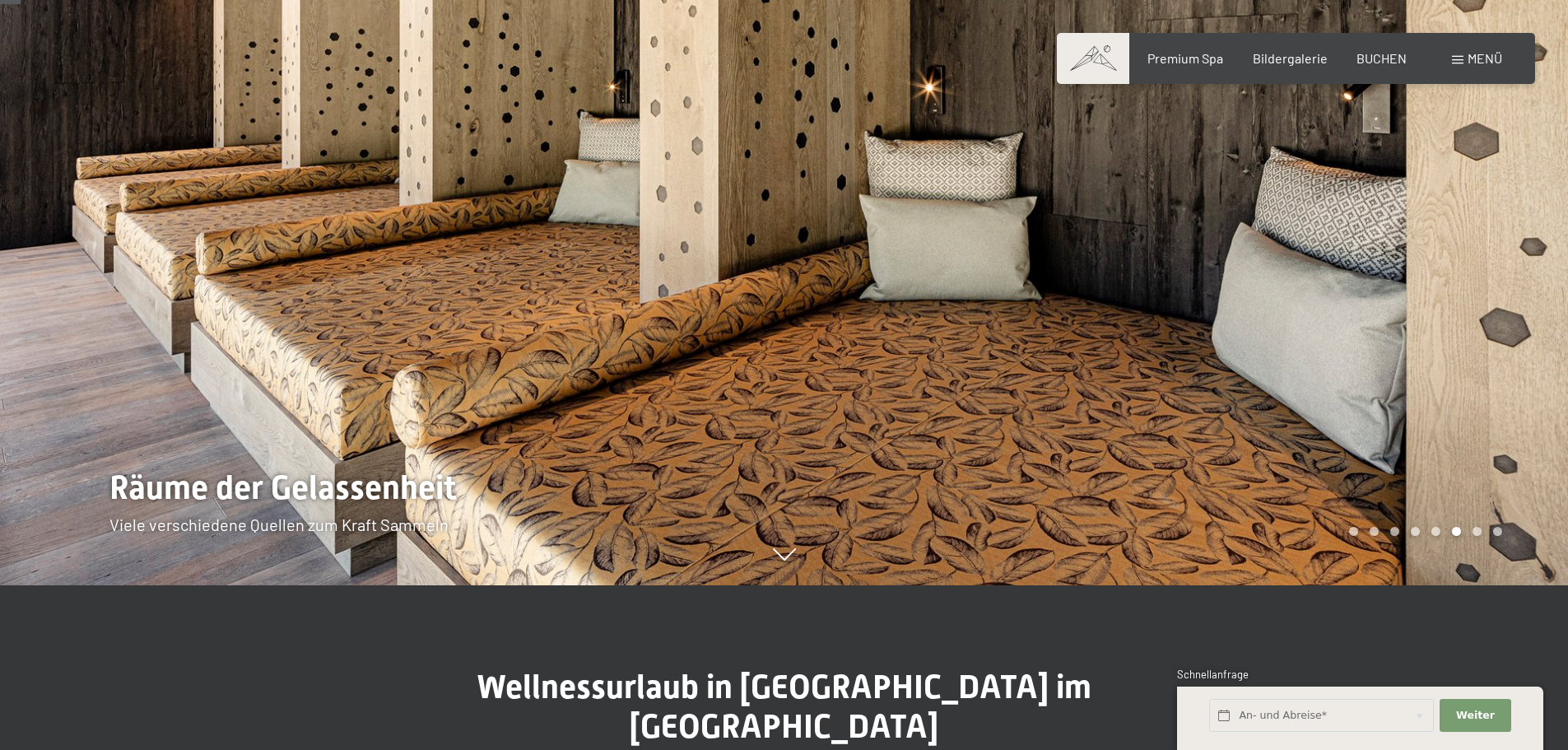
click at [1395, 459] on div at bounding box center [1176, 210] width 784 height 750
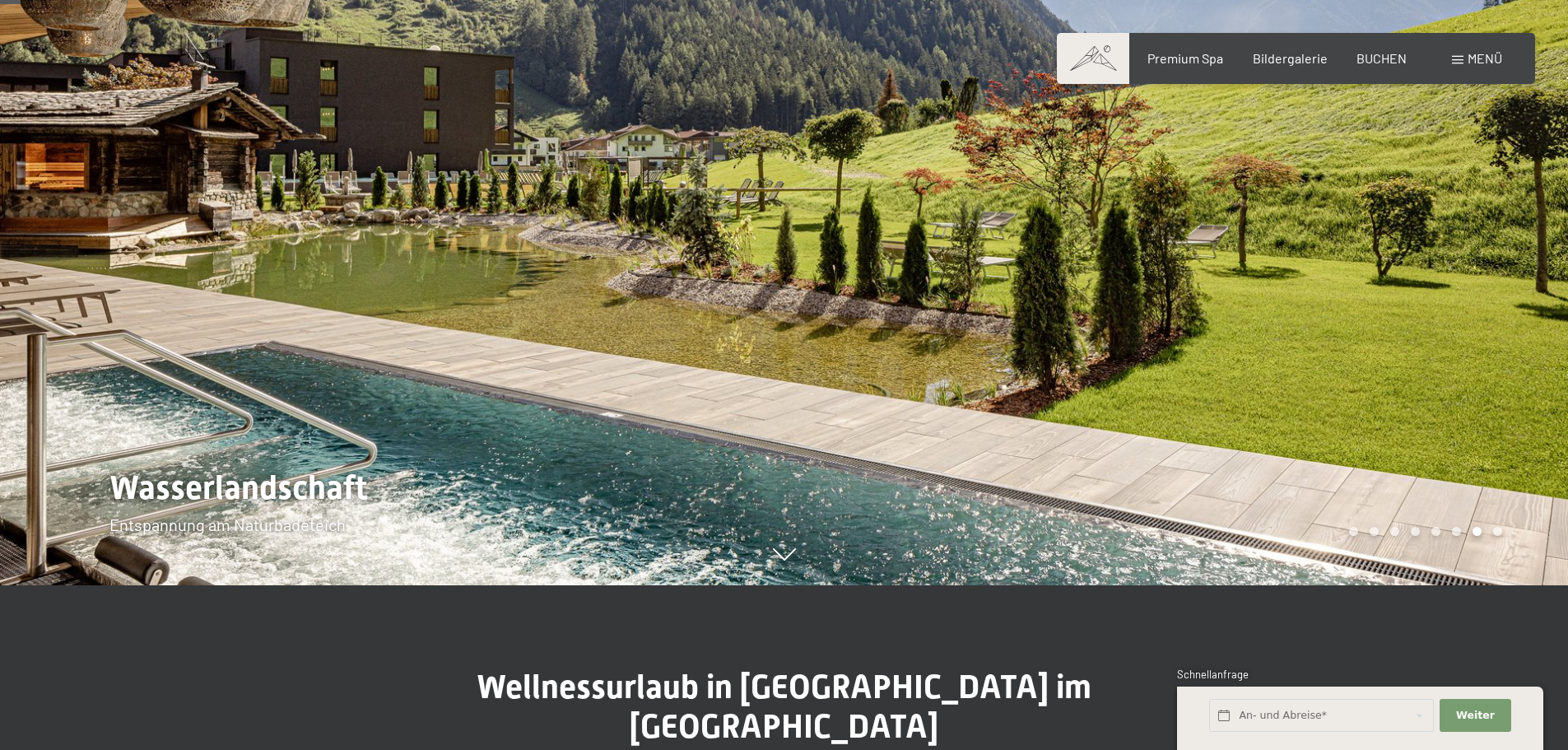
click at [1395, 459] on div at bounding box center [1176, 210] width 784 height 750
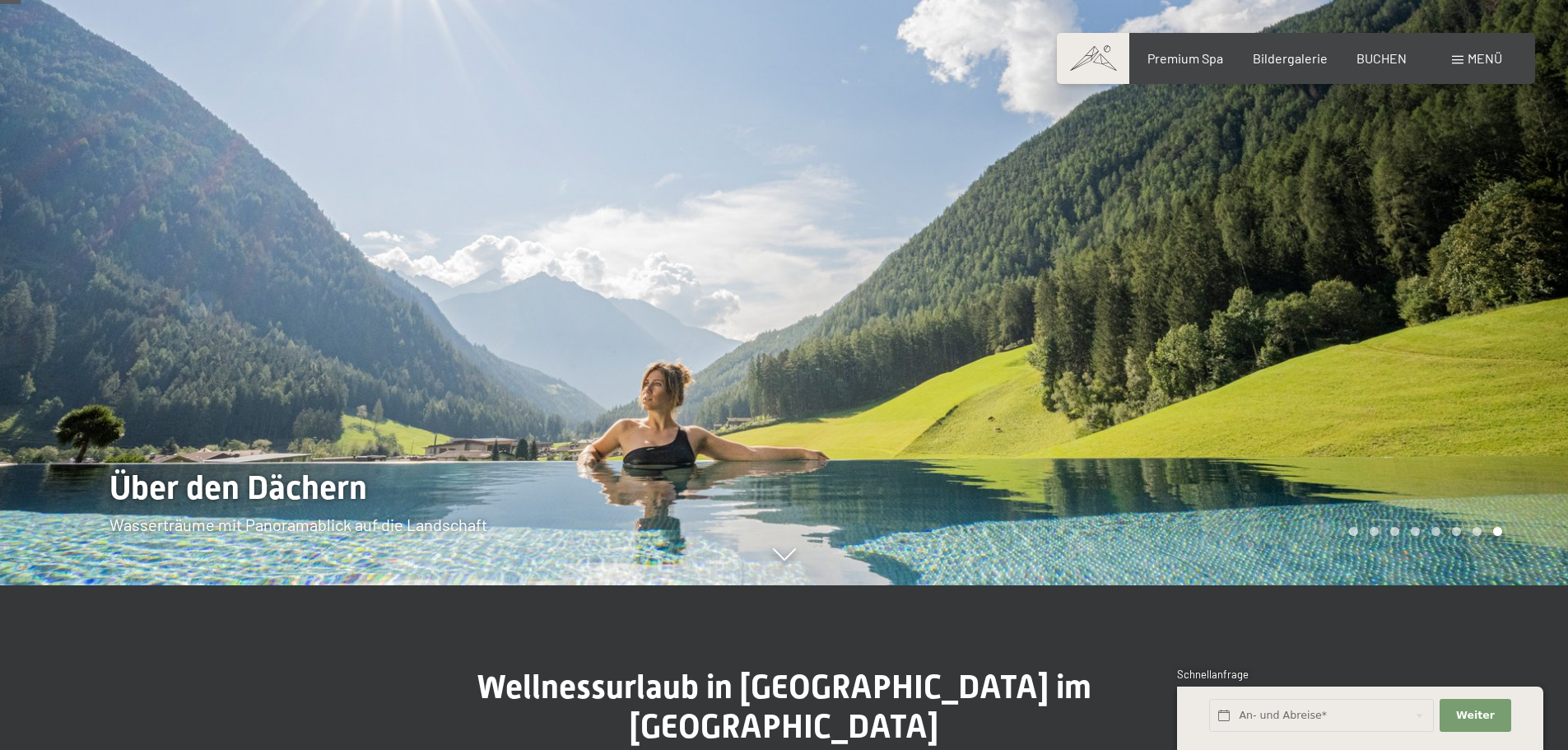
click at [1395, 459] on div at bounding box center [1176, 210] width 784 height 750
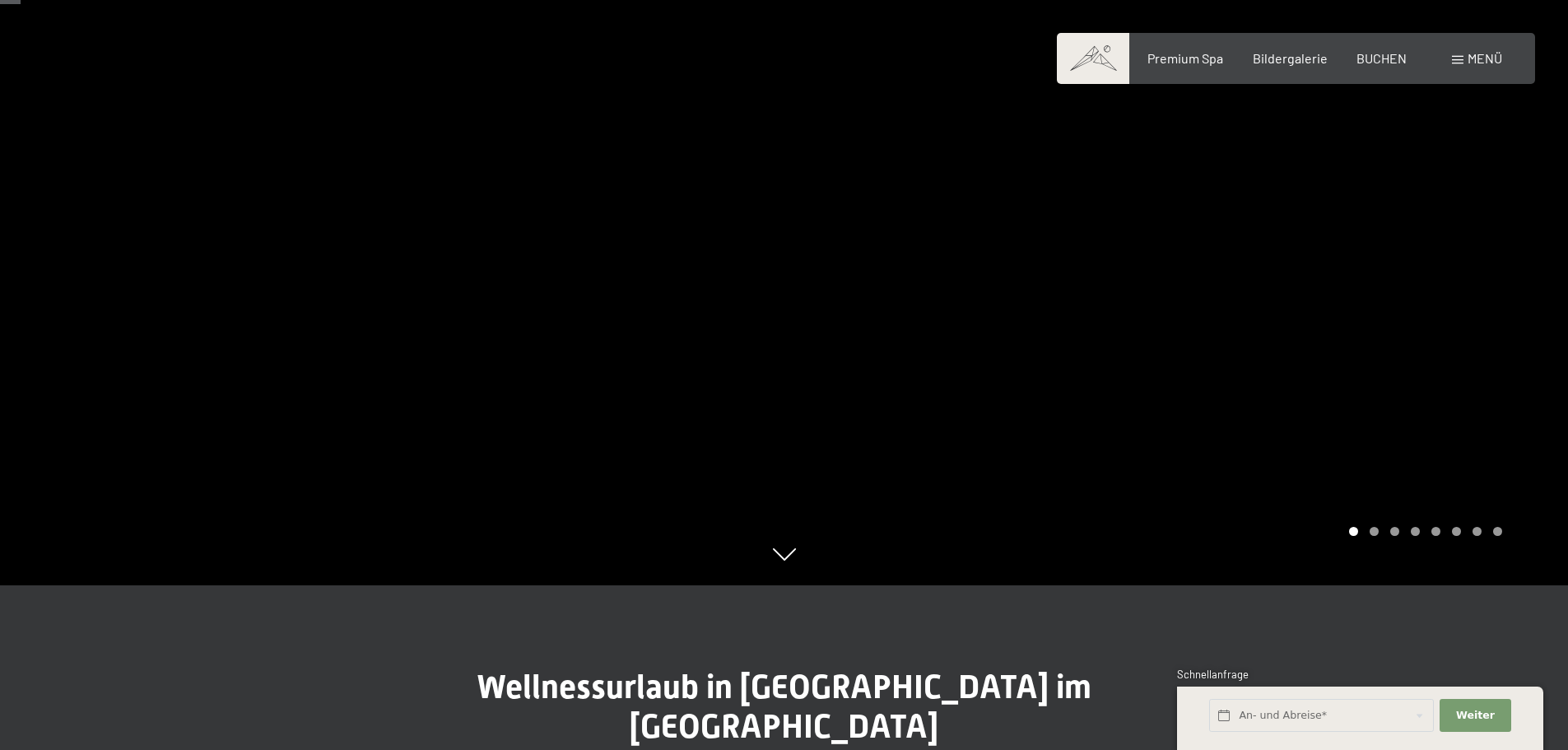
click at [1161, 336] on div at bounding box center [1176, 210] width 784 height 750
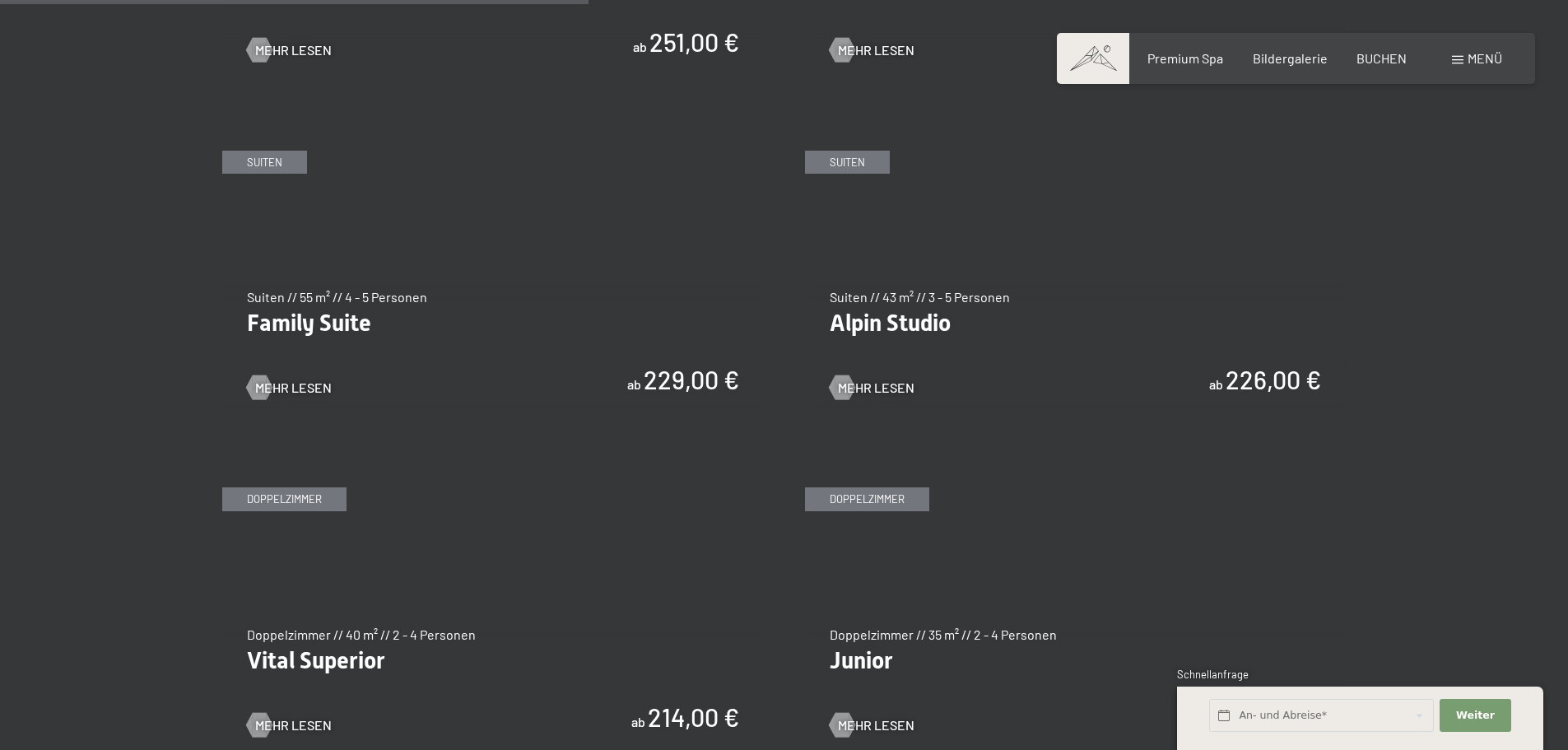
scroll to position [1976, 0]
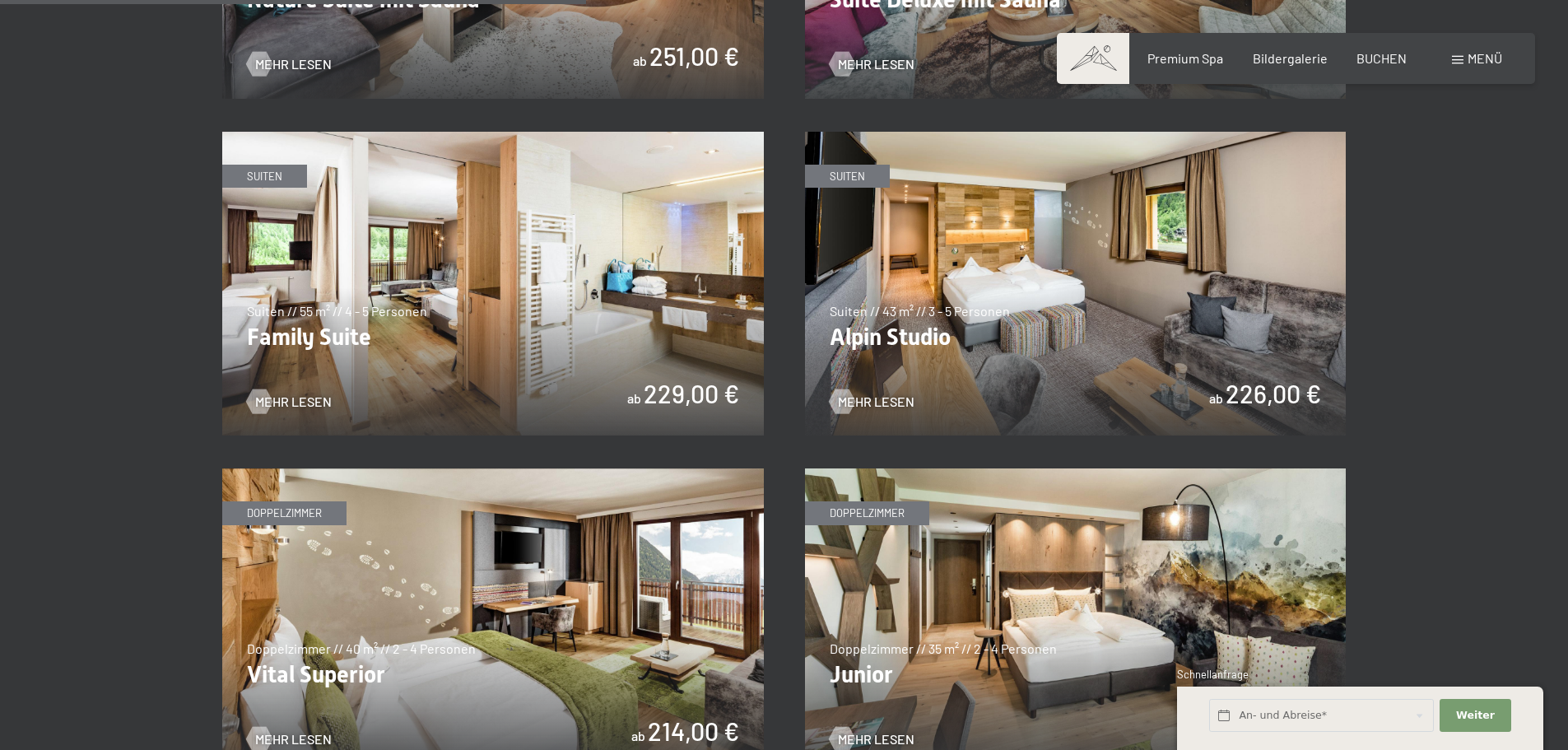
click at [1091, 345] on img at bounding box center [1075, 284] width 541 height 304
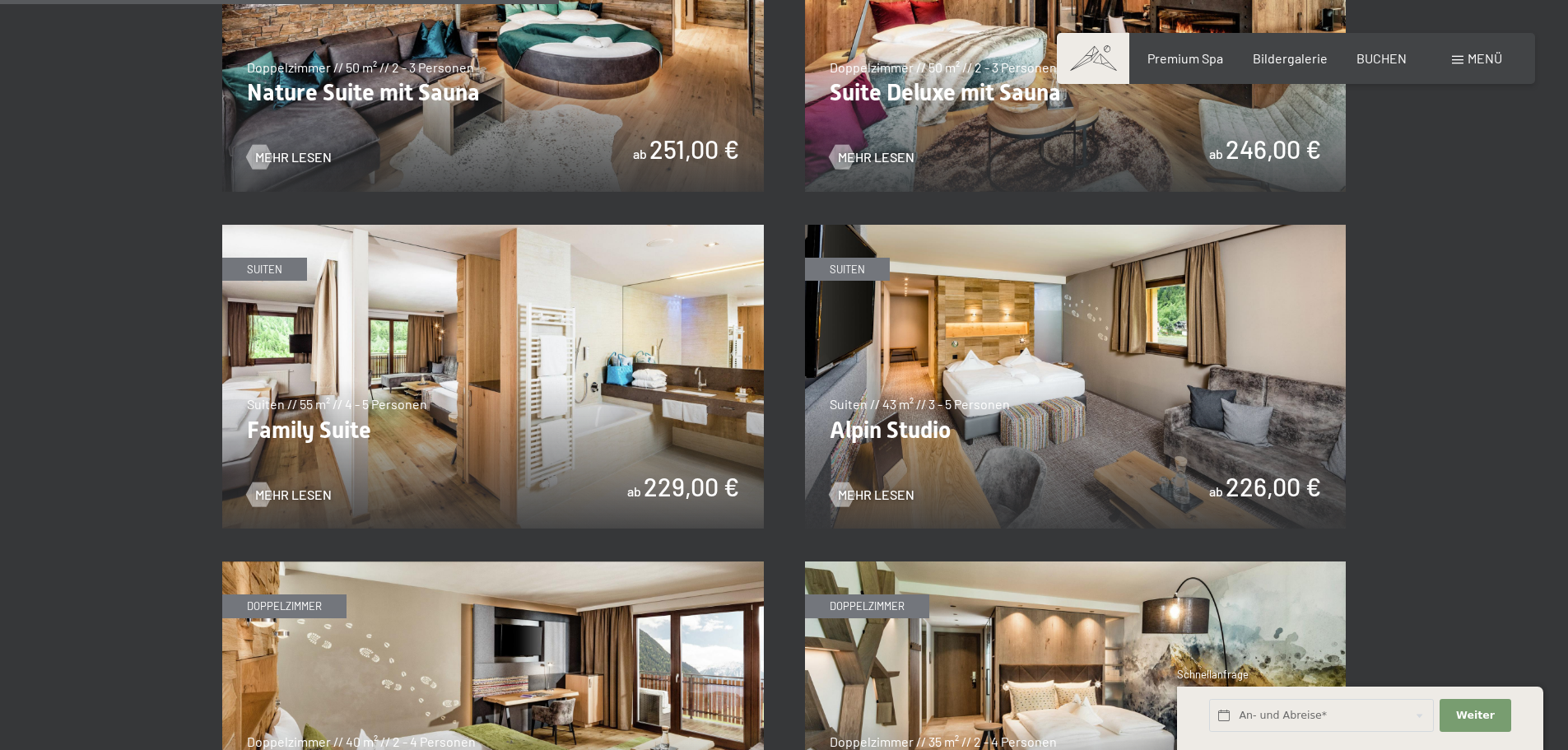
scroll to position [1894, 0]
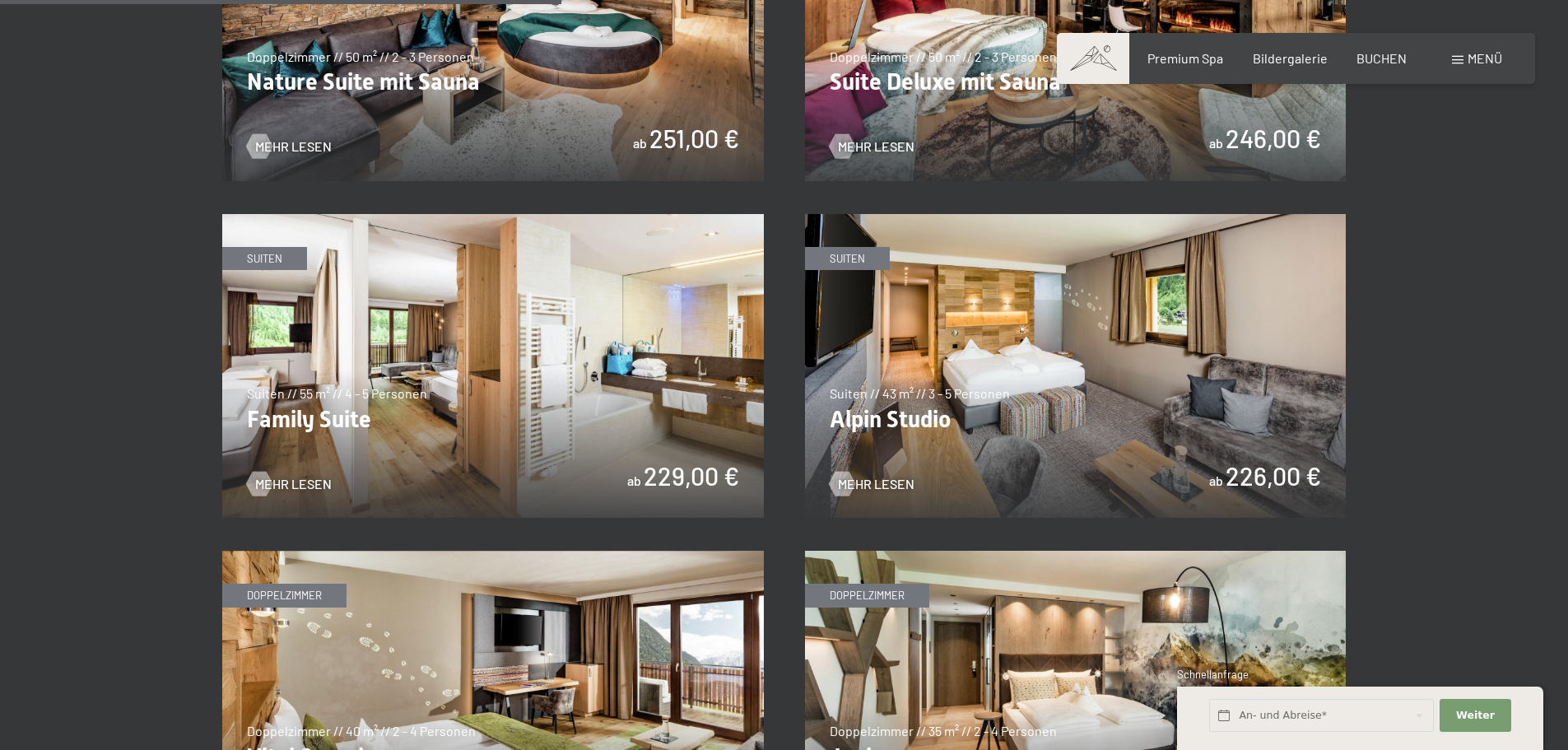
click at [663, 433] on img at bounding box center [492, 366] width 541 height 304
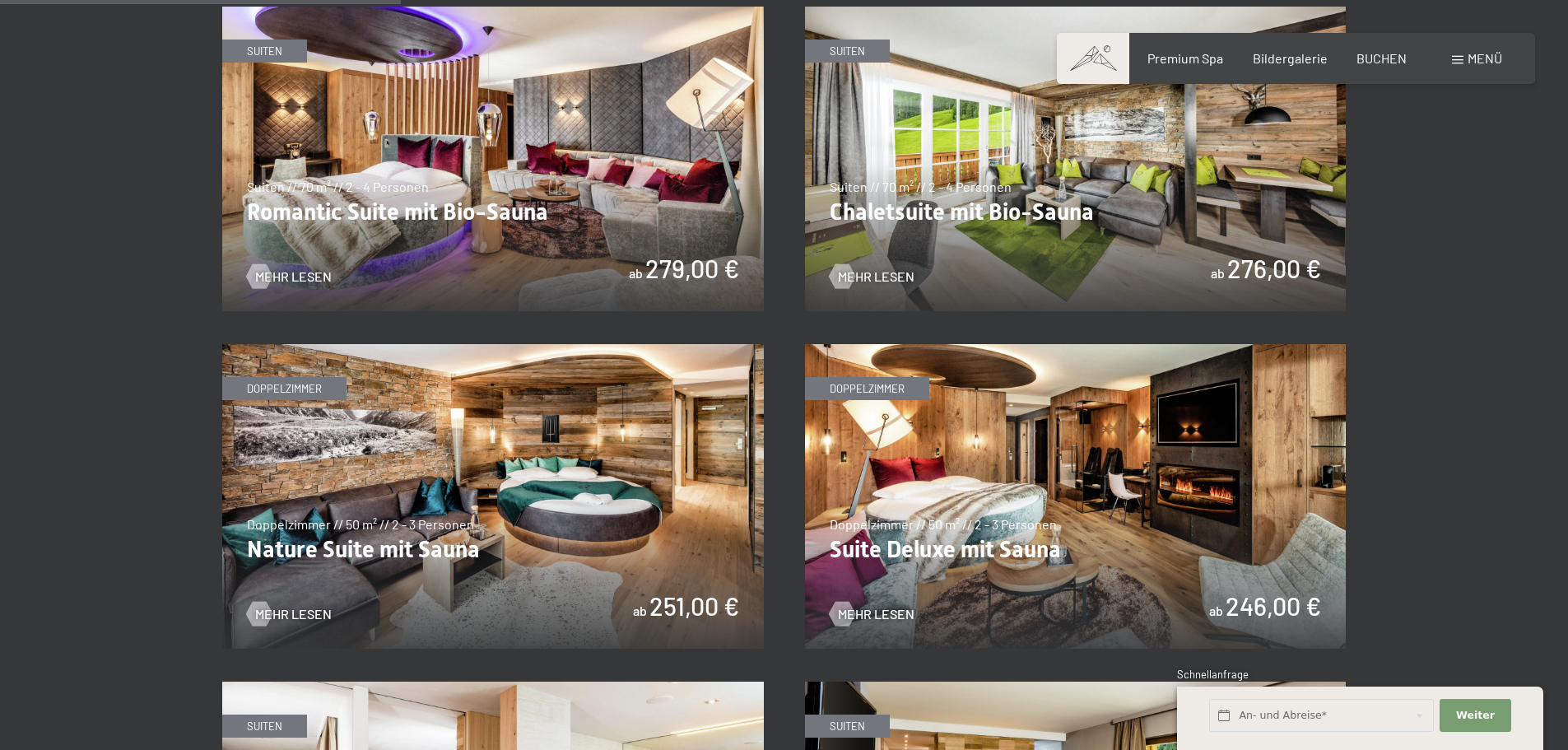
scroll to position [1317, 0]
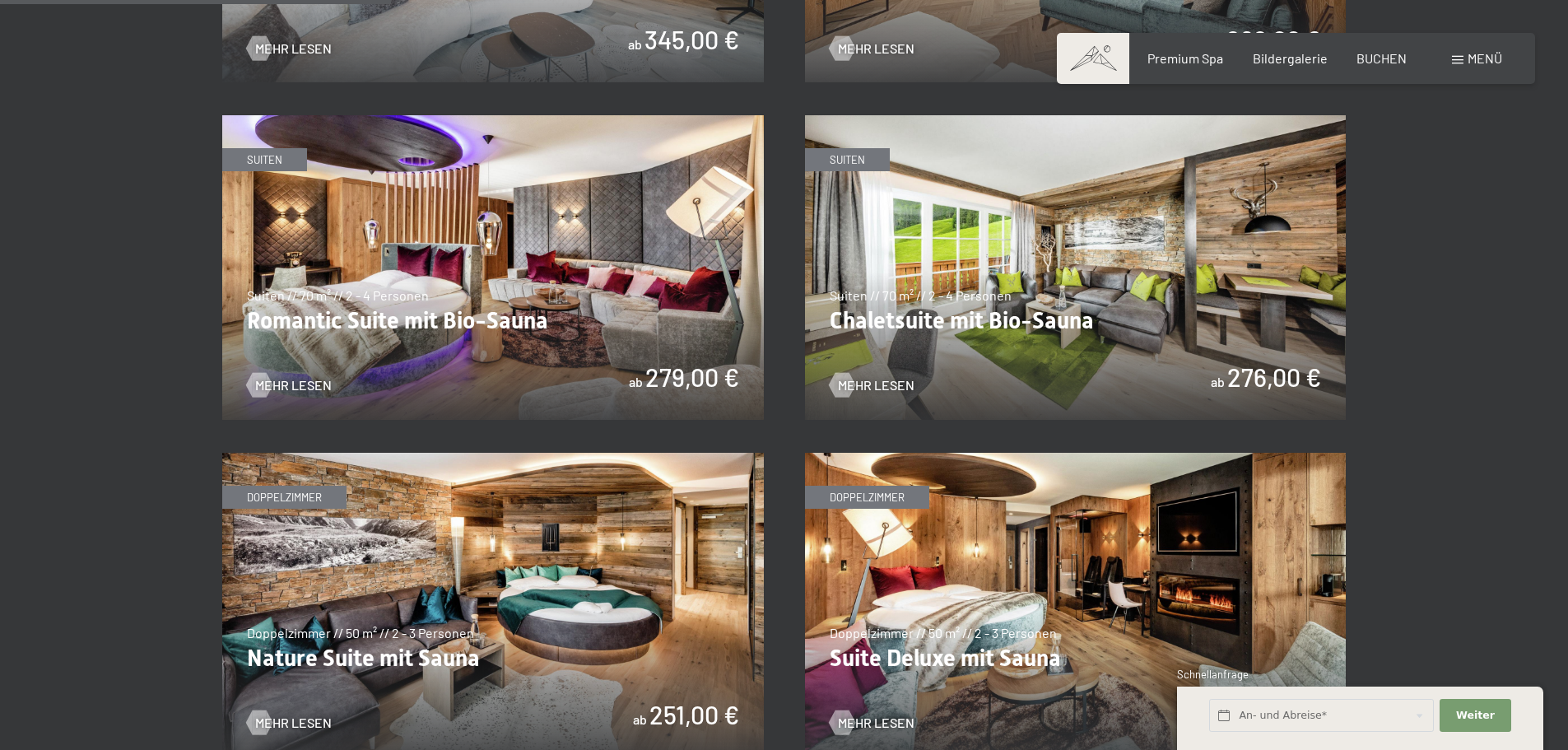
click at [974, 613] on img at bounding box center [1075, 605] width 541 height 304
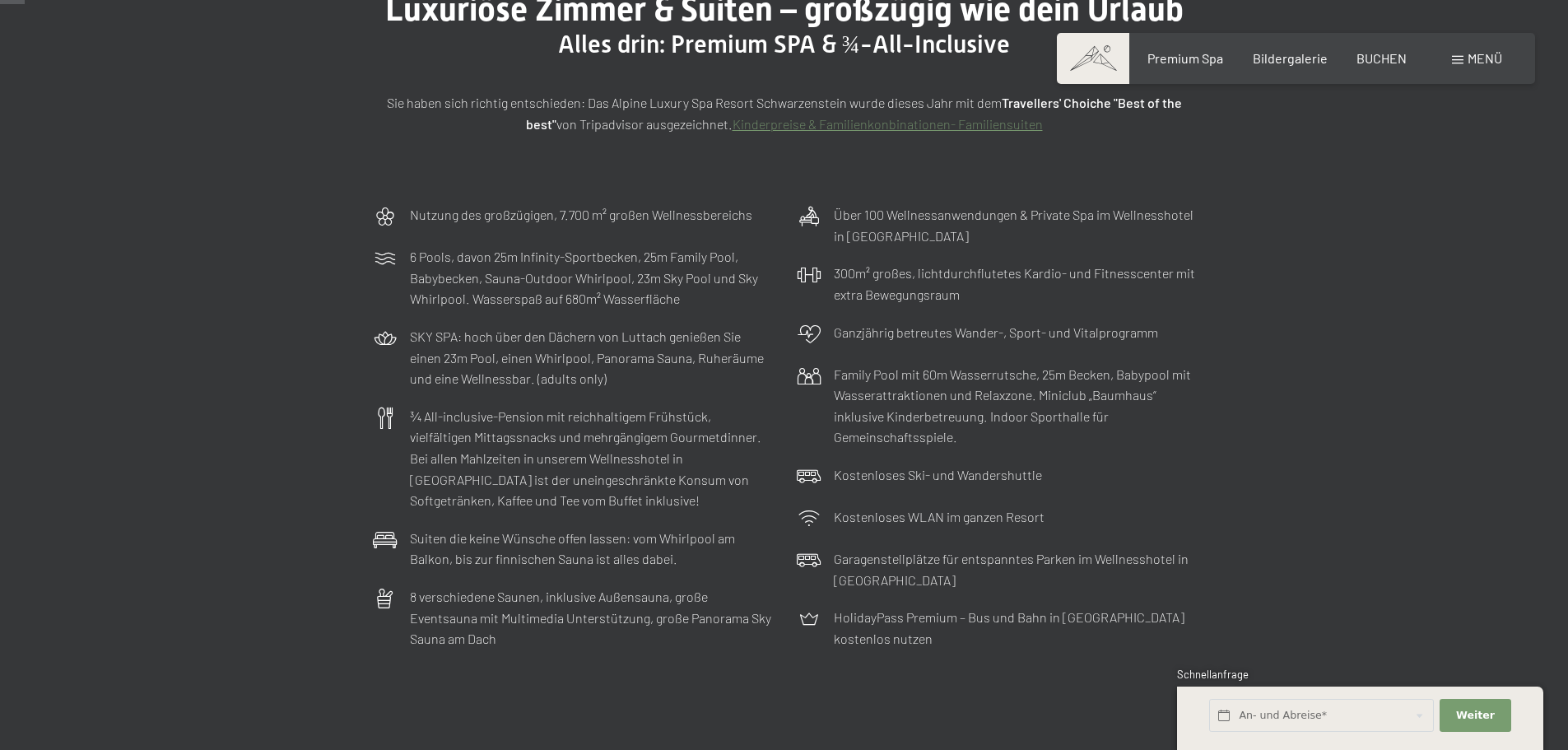
scroll to position [82, 0]
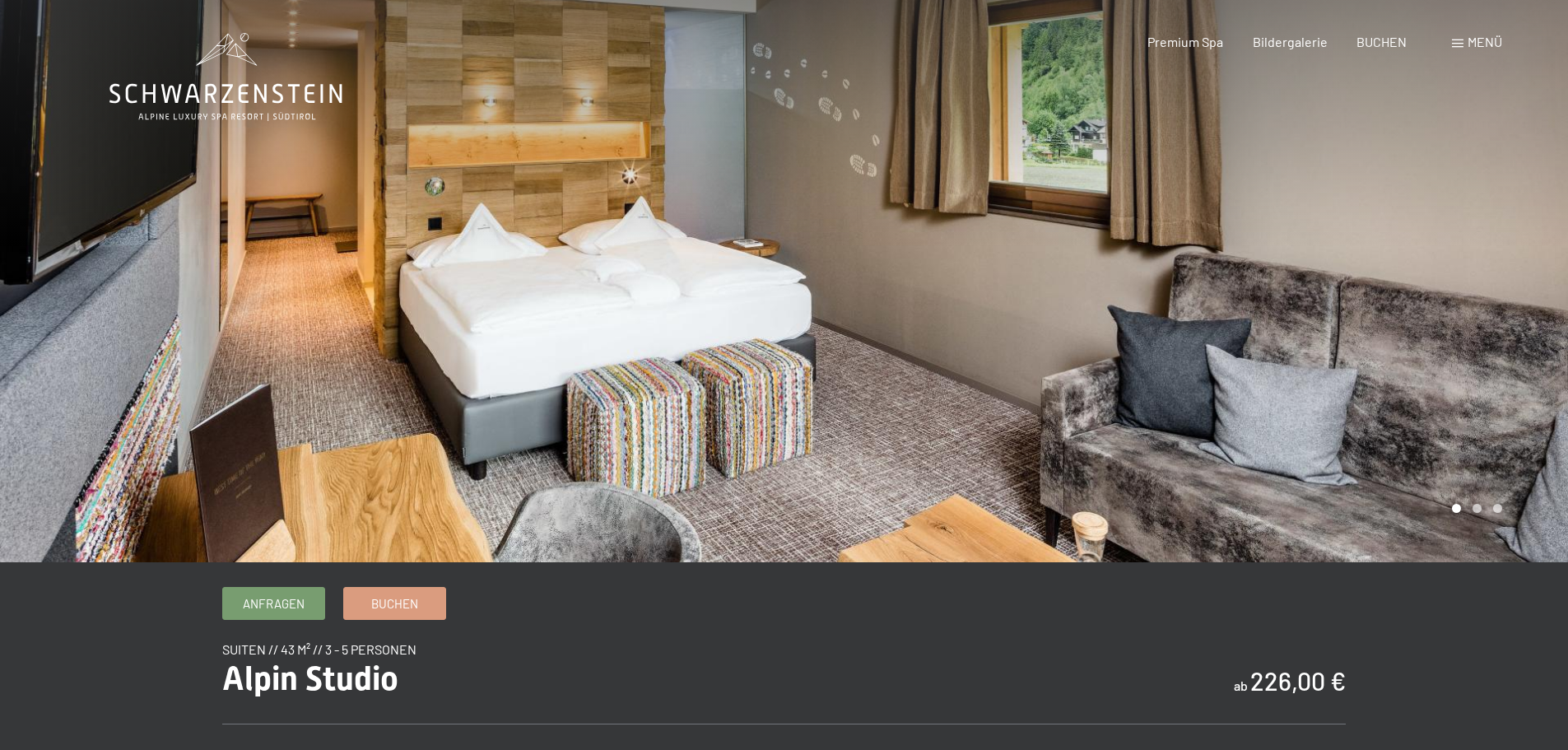
click at [1053, 375] on div at bounding box center [1176, 281] width 784 height 562
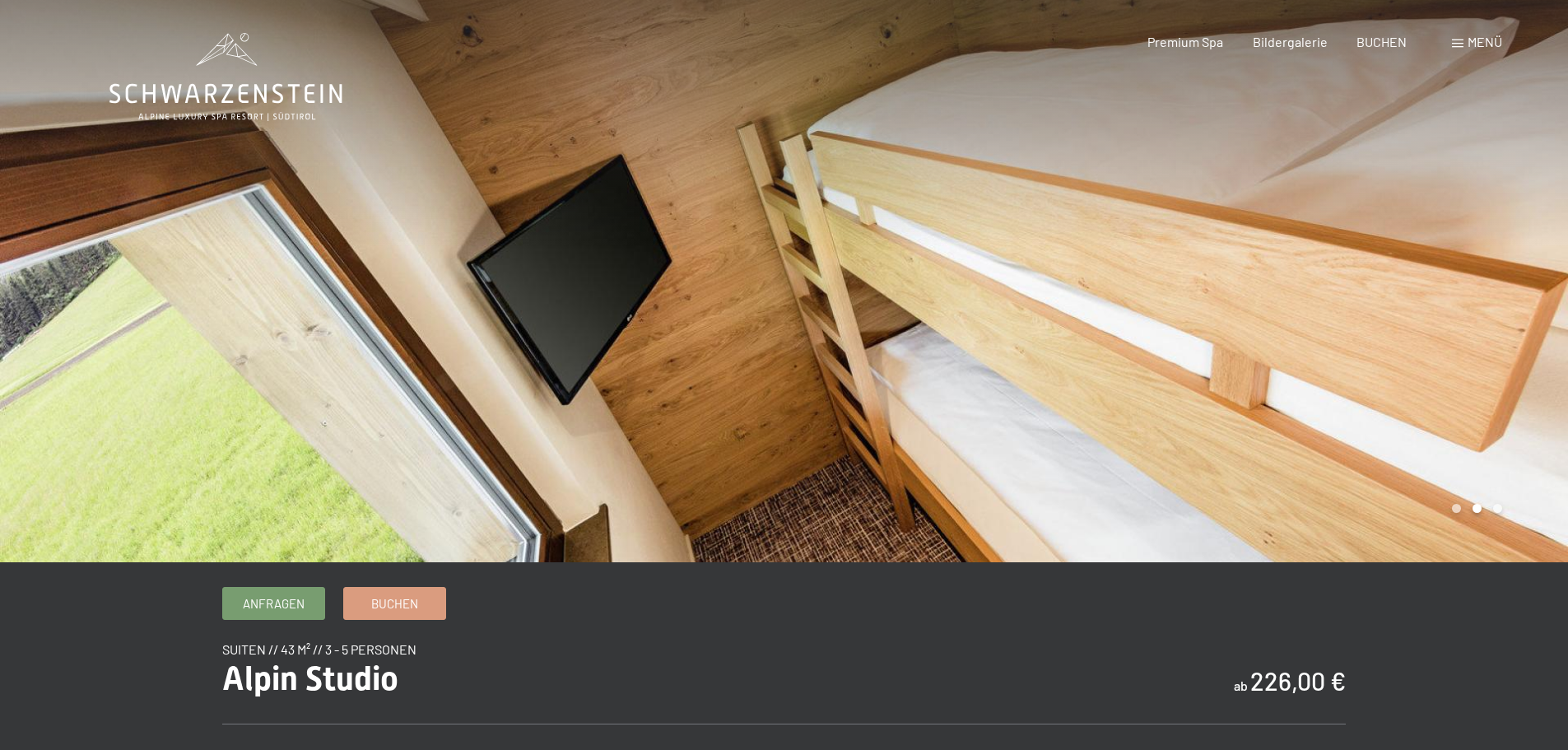
click at [1053, 375] on div at bounding box center [1176, 281] width 784 height 562
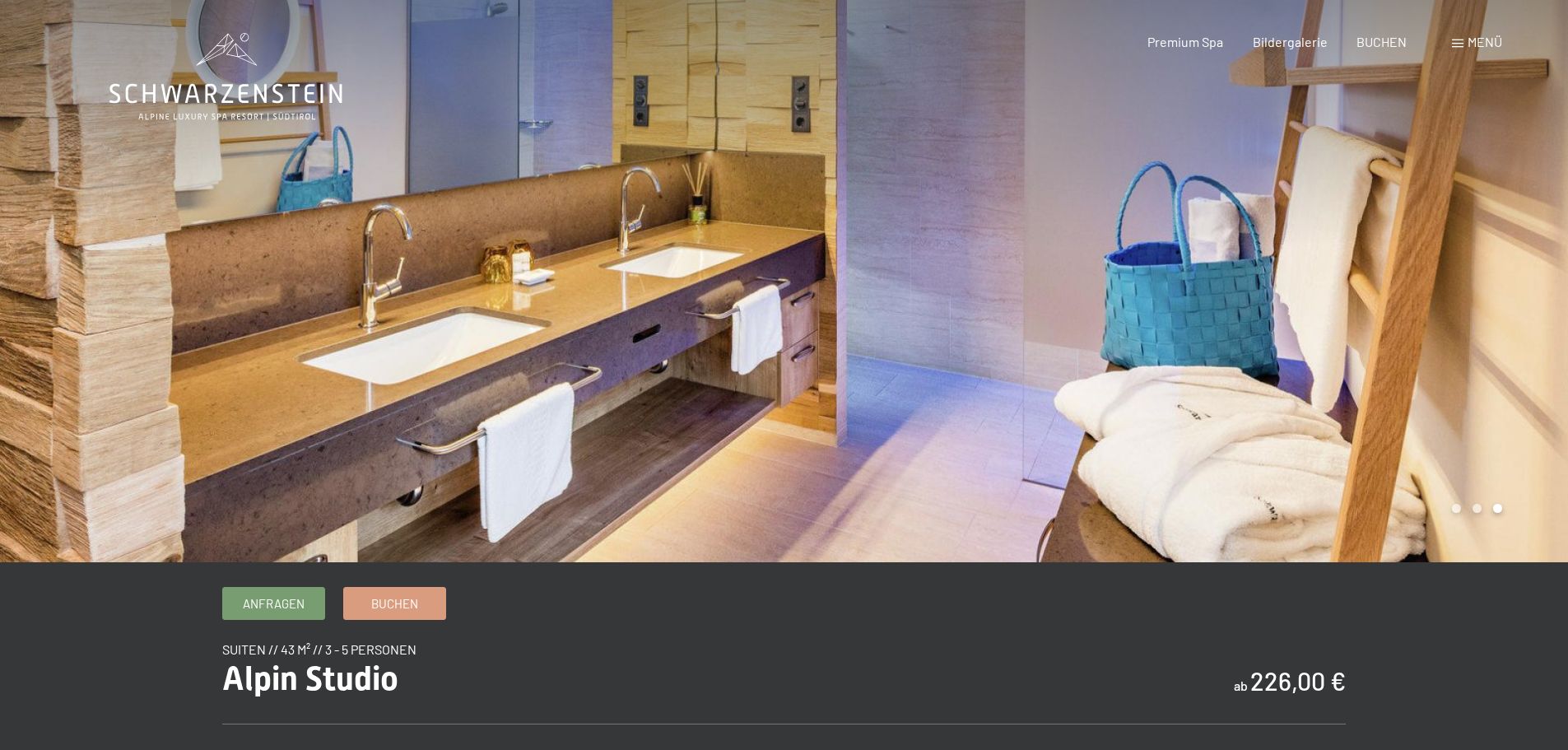
click at [1053, 375] on div at bounding box center [1176, 281] width 784 height 562
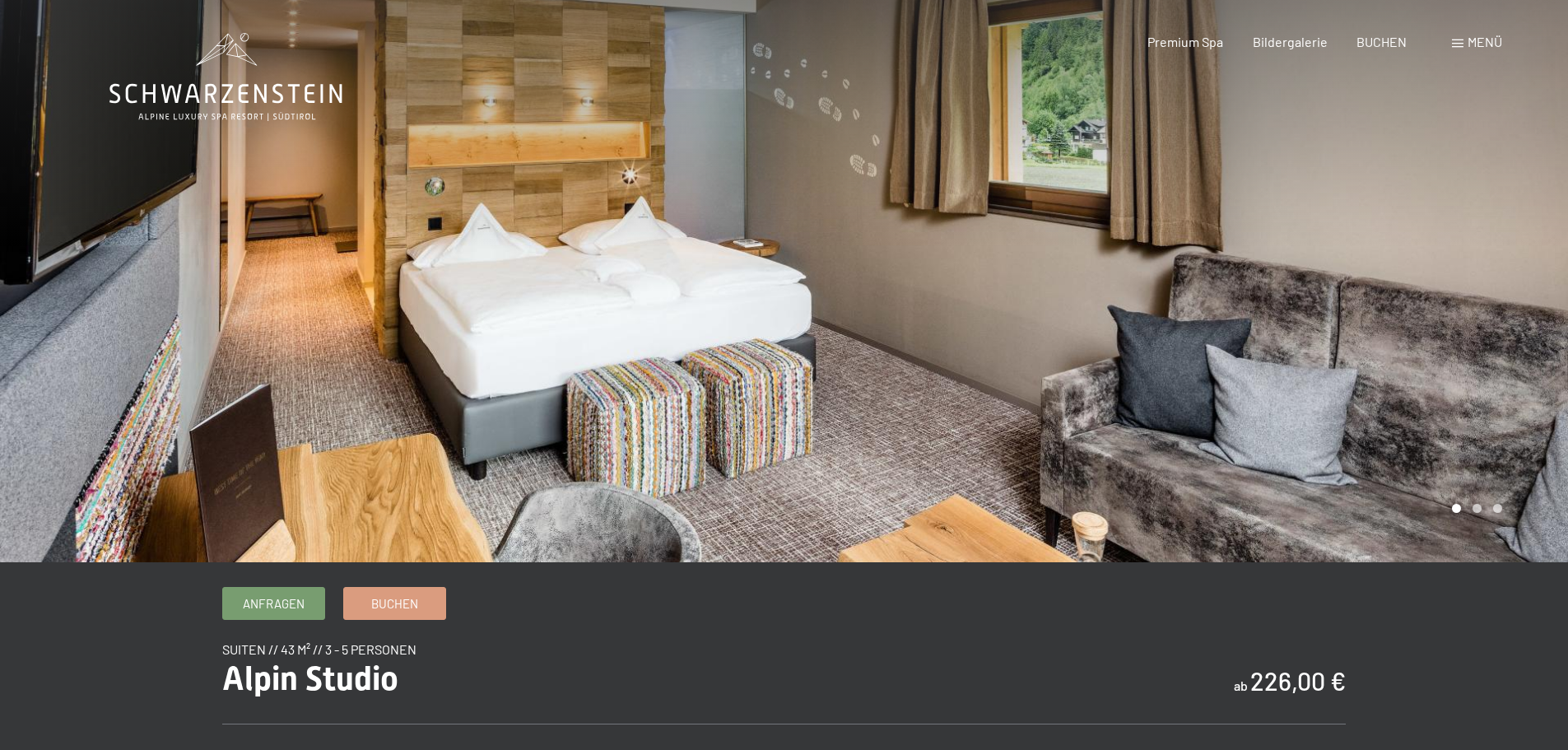
click at [1053, 375] on div at bounding box center [1176, 281] width 784 height 562
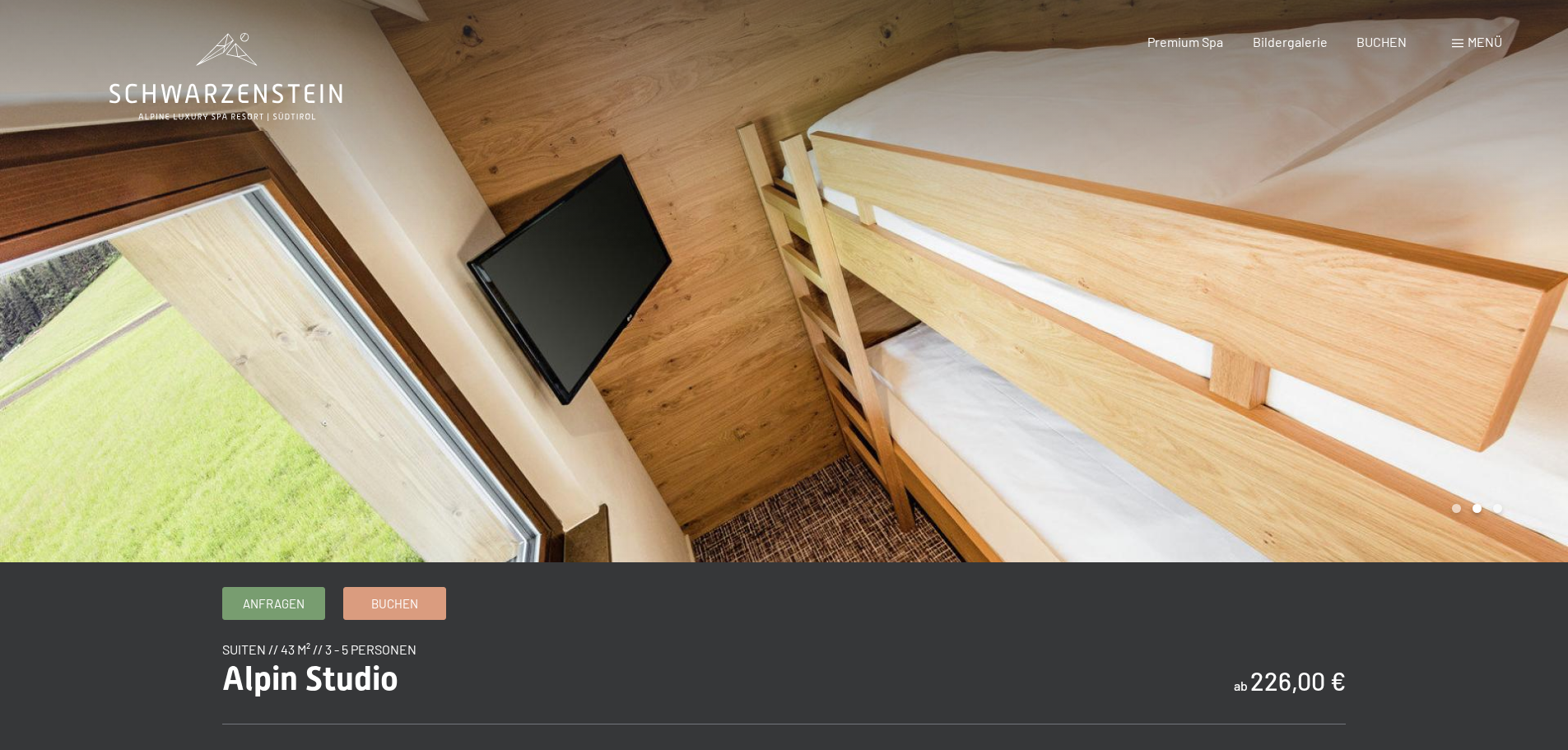
click at [693, 167] on div at bounding box center [392, 281] width 784 height 562
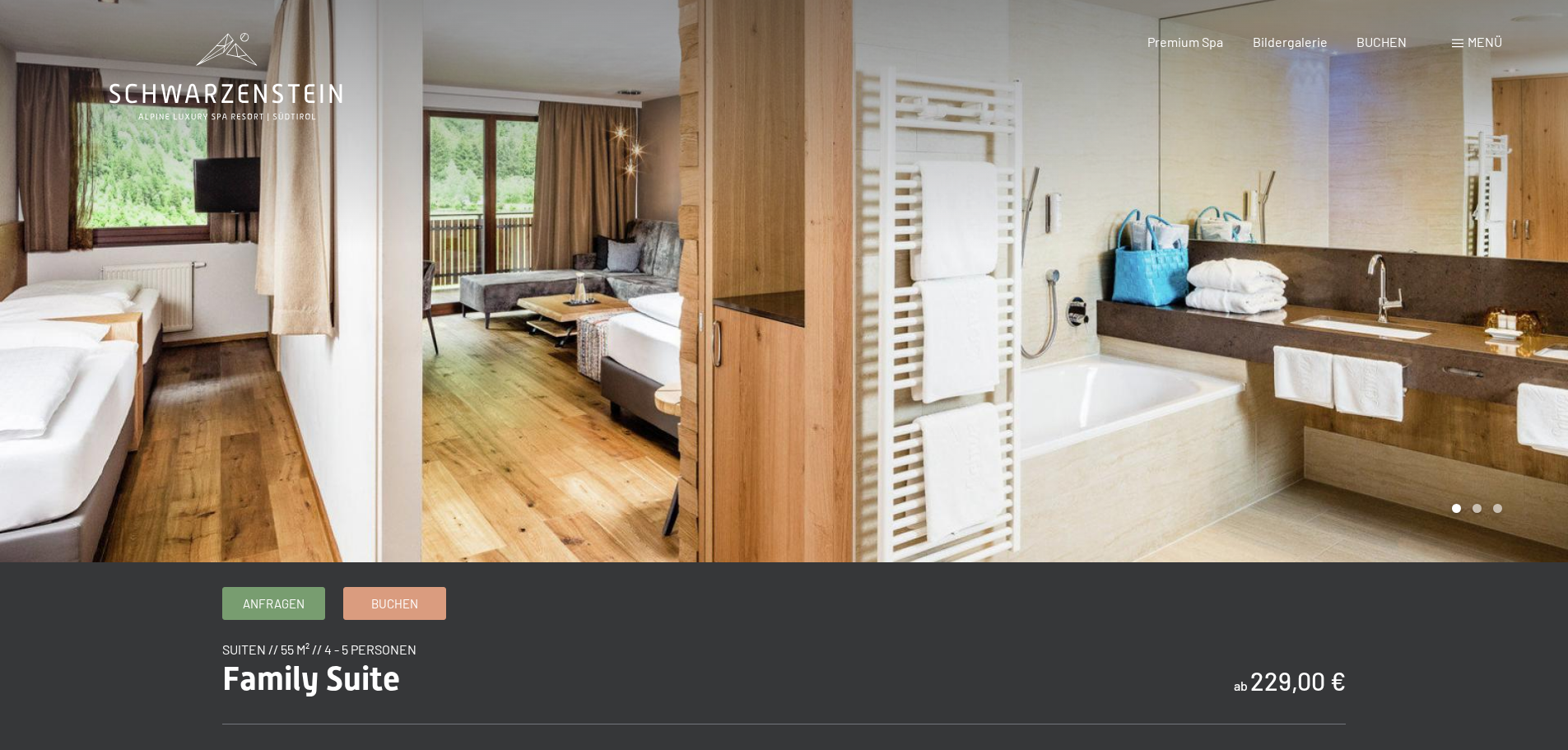
click at [1190, 505] on div at bounding box center [1176, 281] width 784 height 562
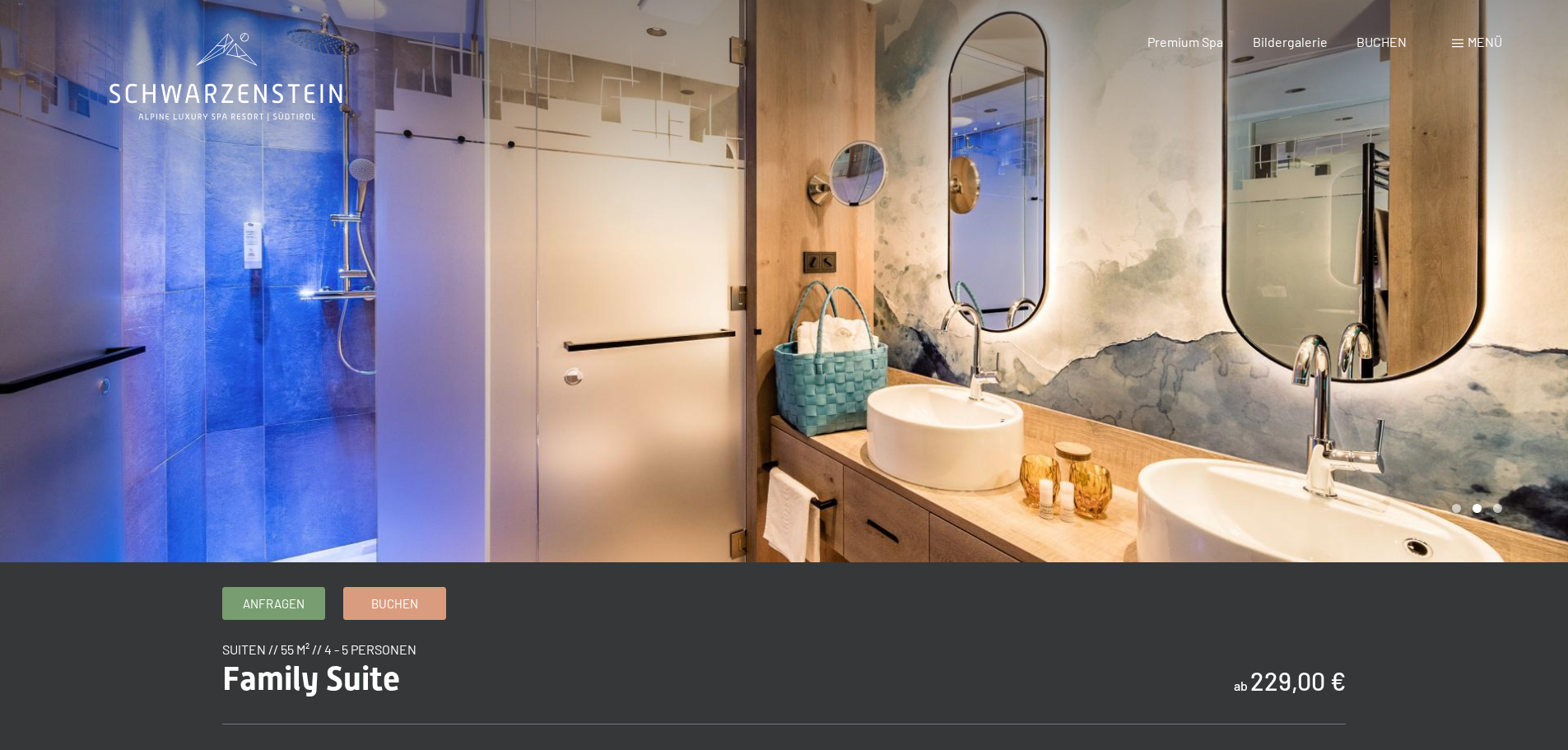
click at [1190, 505] on div at bounding box center [1176, 281] width 784 height 562
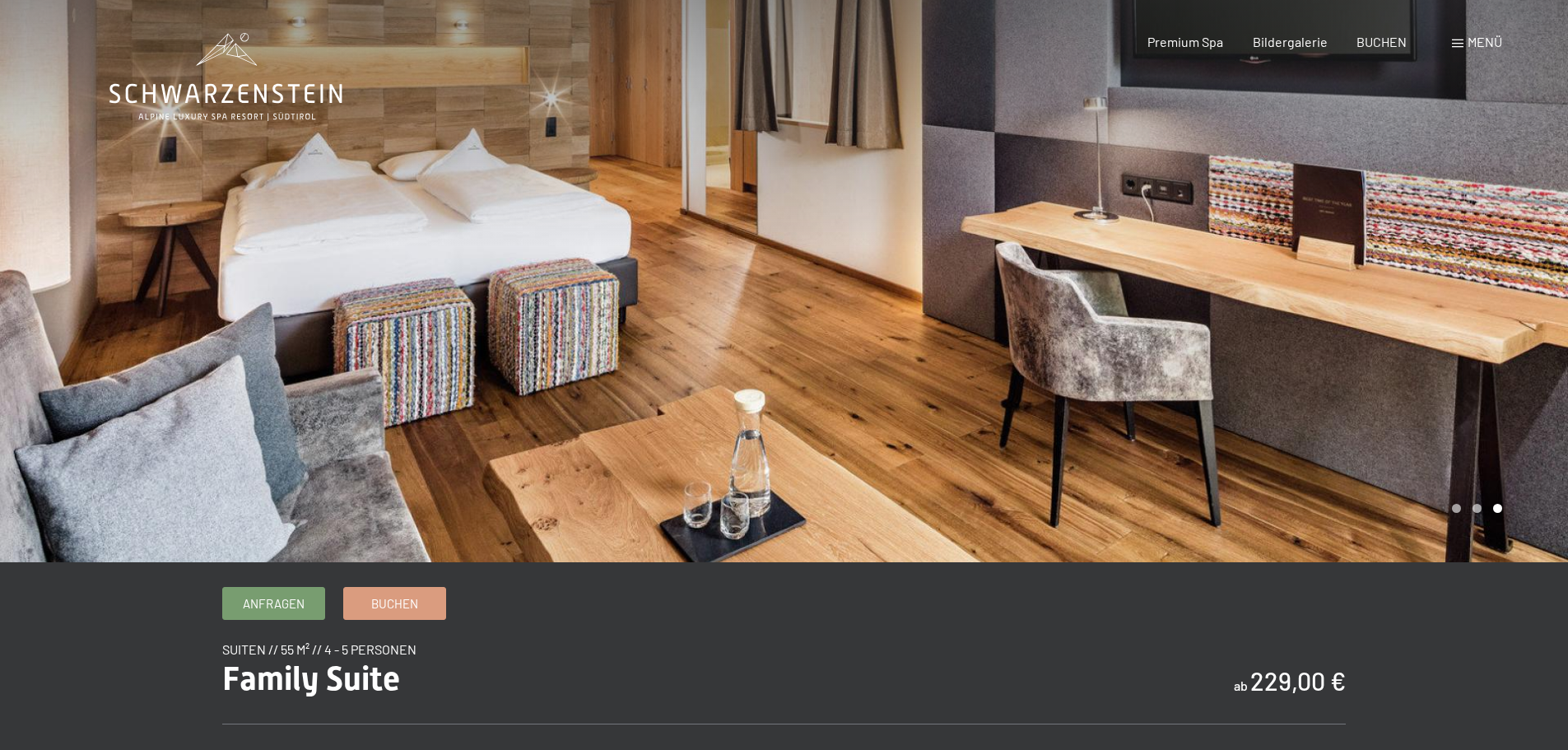
click at [1190, 505] on div at bounding box center [1176, 281] width 784 height 562
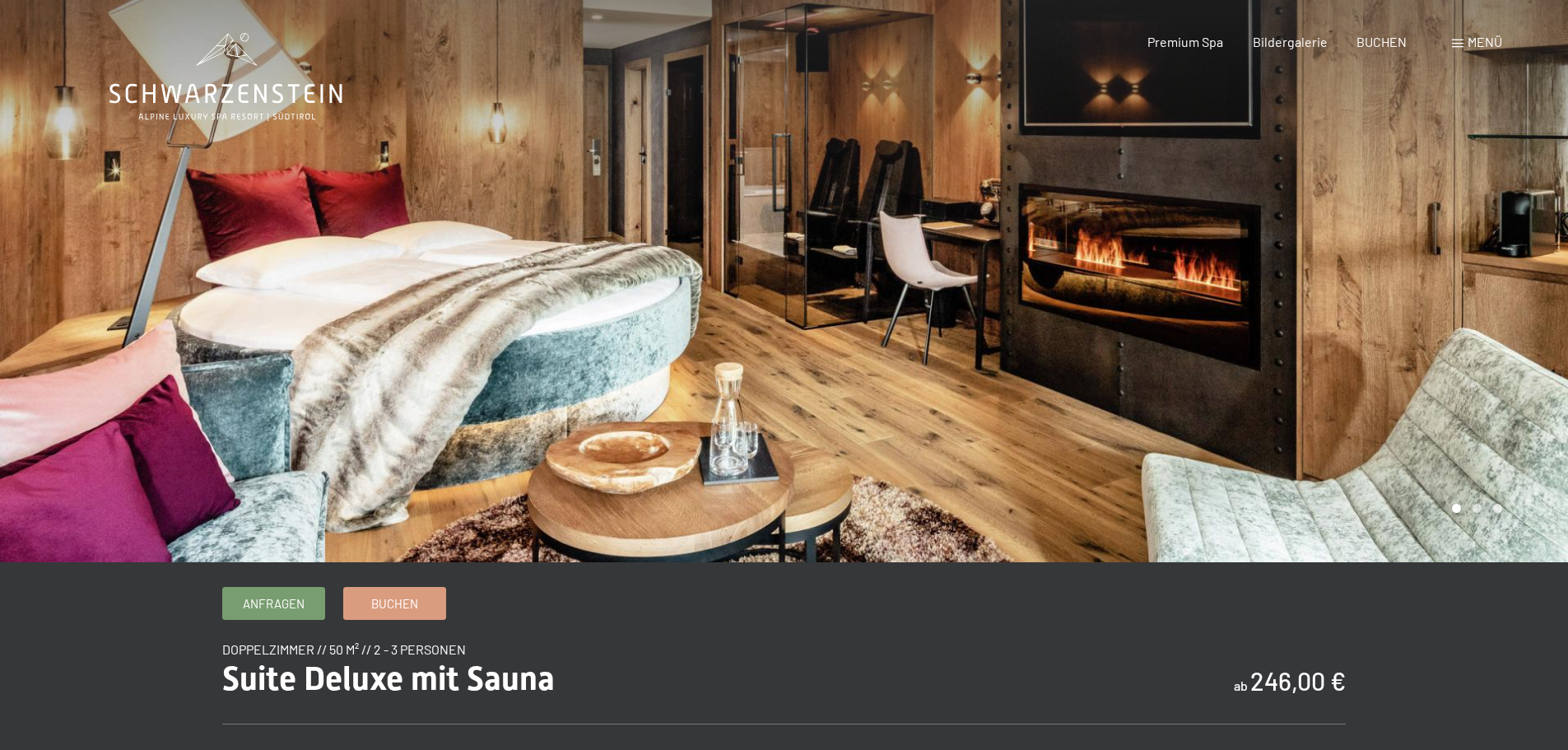
click at [842, 436] on div at bounding box center [1176, 281] width 784 height 562
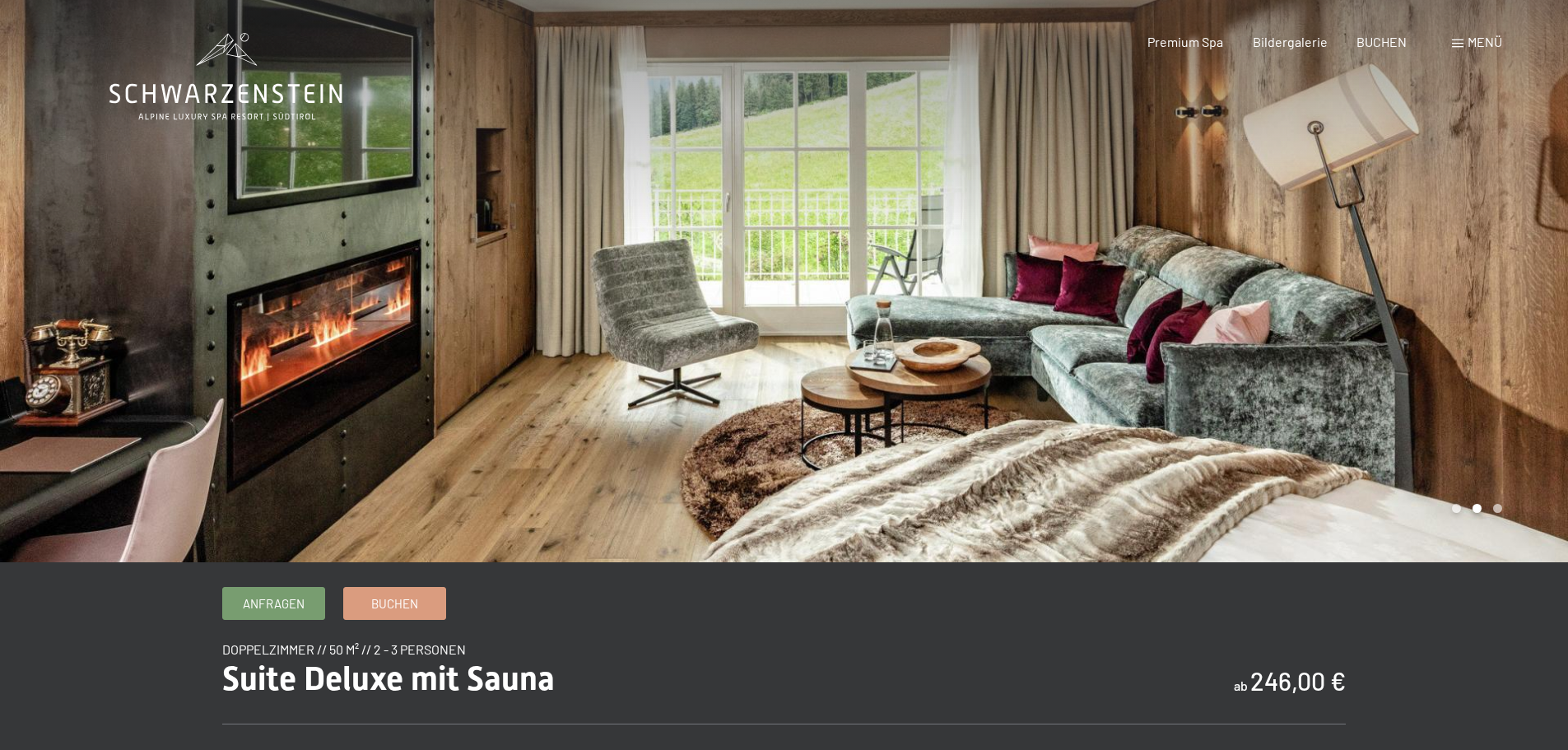
click at [842, 436] on div at bounding box center [1176, 281] width 784 height 562
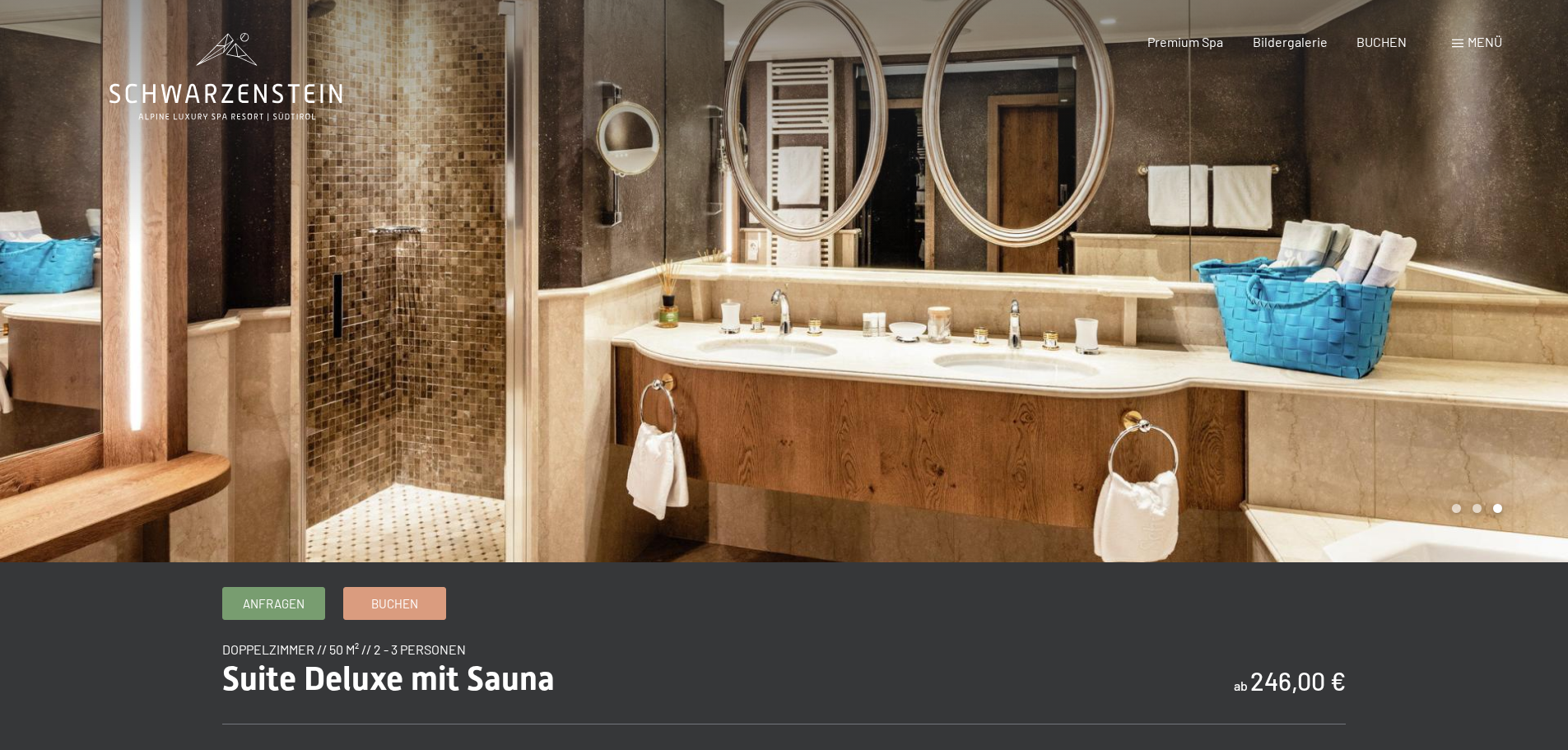
click at [842, 436] on div at bounding box center [1176, 281] width 784 height 562
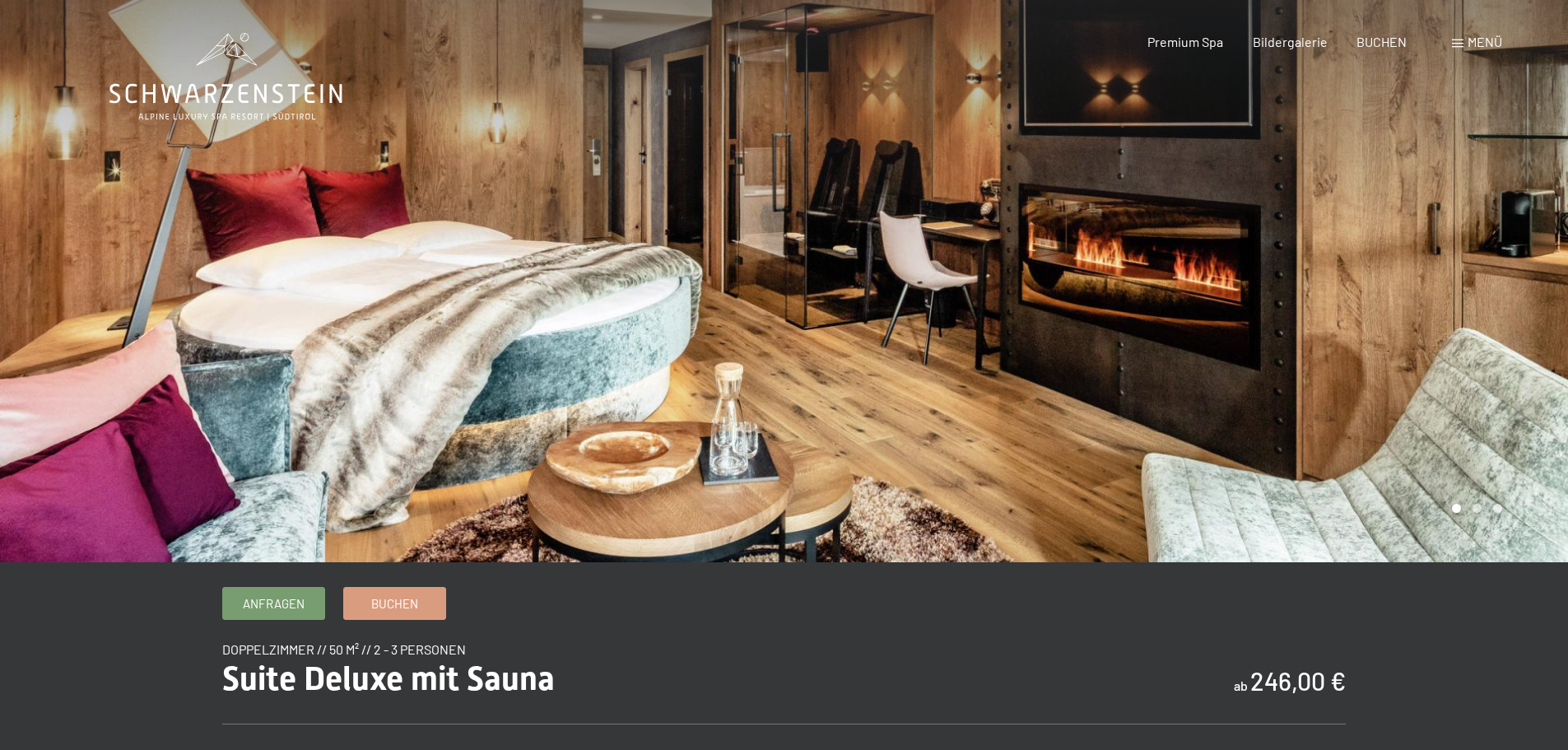
click at [842, 436] on div at bounding box center [1176, 281] width 784 height 562
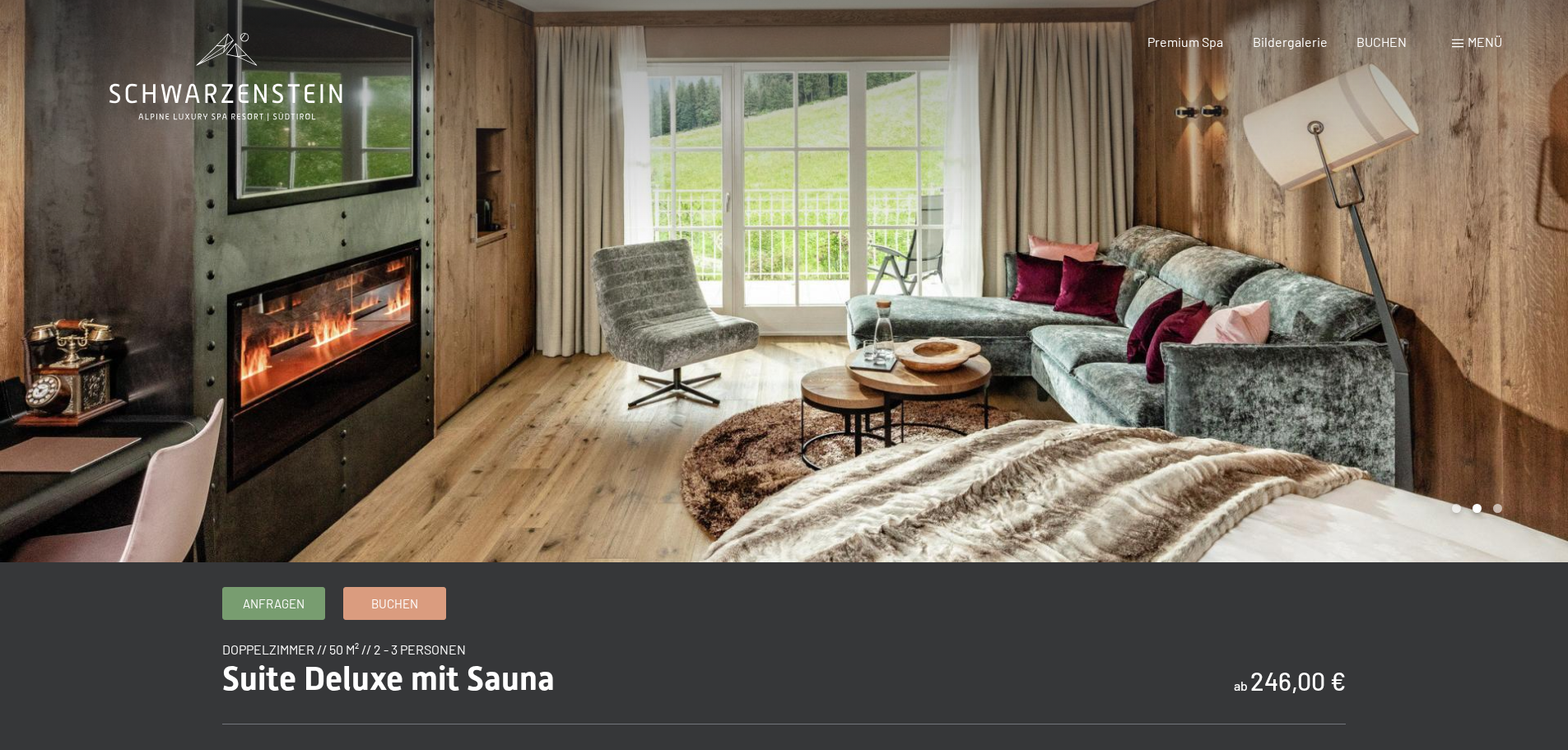
click at [842, 436] on div at bounding box center [1176, 281] width 784 height 562
